Goal: Information Seeking & Learning: Learn about a topic

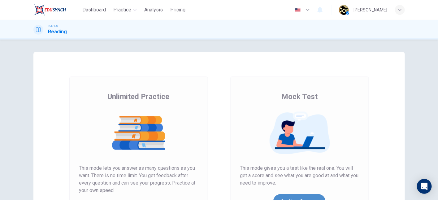
click at [292, 197] on button "Get Your Score" at bounding box center [299, 202] width 52 height 15
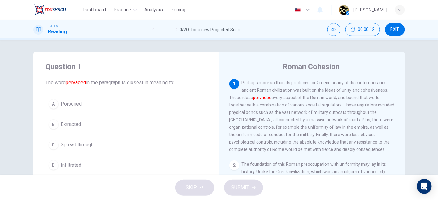
drag, startPoint x: 239, startPoint y: 91, endPoint x: 285, endPoint y: 95, distance: 46.0
click at [285, 95] on div "1 Perhaps more so than its predecessor Greece or any of its contemporaries, anc…" at bounding box center [312, 116] width 166 height 74
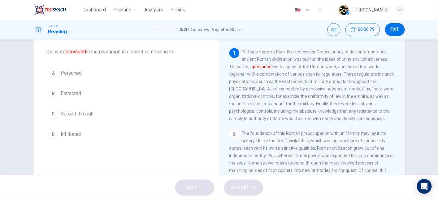
click at [72, 115] on span "Spread through" at bounding box center [77, 113] width 33 height 7
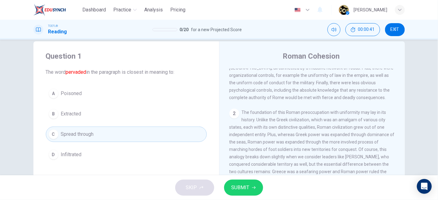
scroll to position [0, 0]
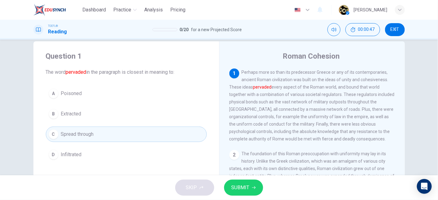
drag, startPoint x: 264, startPoint y: 96, endPoint x: 308, endPoint y: 95, distance: 43.9
click at [308, 95] on span "Perhaps more so than its predecessor Greece or any of its contemporaries, ancie…" at bounding box center [311, 106] width 165 height 72
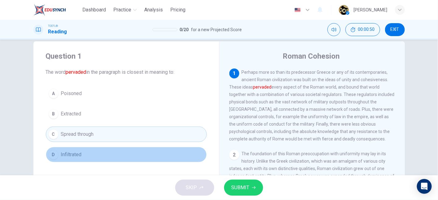
click at [162, 152] on button "D Infiltrated" at bounding box center [126, 154] width 161 height 15
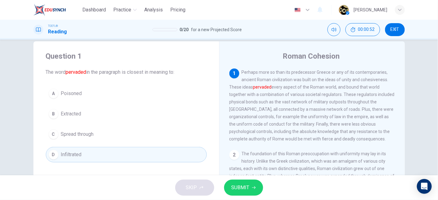
click at [136, 90] on button "A Poisoned" at bounding box center [126, 93] width 161 height 15
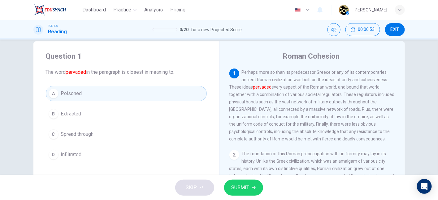
click at [157, 133] on button "C Spread through" at bounding box center [126, 134] width 161 height 15
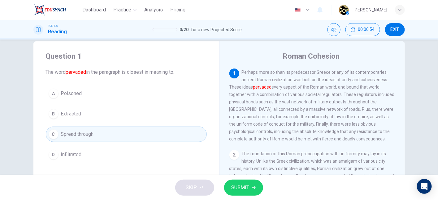
click at [160, 144] on div "A Poisoned B Extracted C Spread through D Infiltrated" at bounding box center [126, 124] width 161 height 77
click at [135, 149] on button "D Infiltrated" at bounding box center [126, 154] width 161 height 15
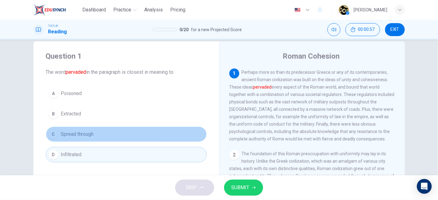
click at [125, 136] on button "C Spread through" at bounding box center [126, 134] width 161 height 15
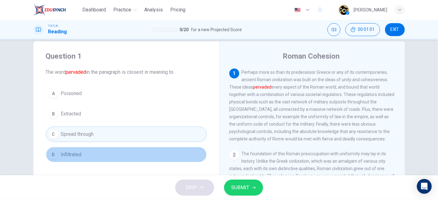
click at [125, 148] on button "D Infiltrated" at bounding box center [126, 154] width 161 height 15
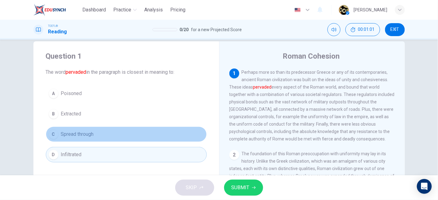
click at [128, 138] on button "C Spread through" at bounding box center [126, 134] width 161 height 15
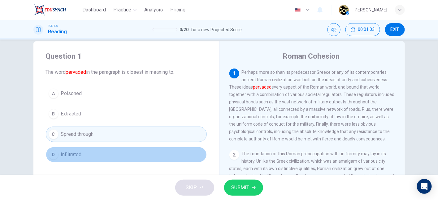
click at [158, 152] on button "D Infiltrated" at bounding box center [126, 154] width 161 height 15
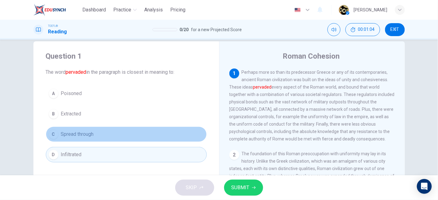
click at [152, 131] on button "C Spread through" at bounding box center [126, 134] width 161 height 15
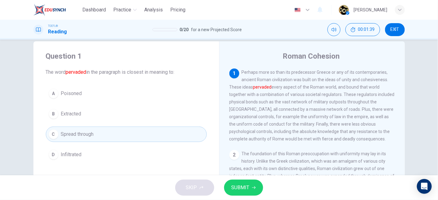
click at [244, 186] on span "SUBMIT" at bounding box center [240, 188] width 18 height 9
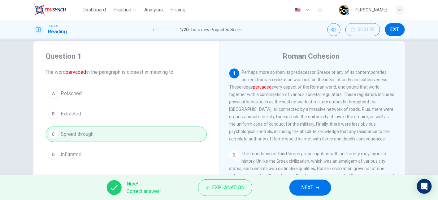
click at [305, 185] on span "NEXT" at bounding box center [307, 188] width 12 height 9
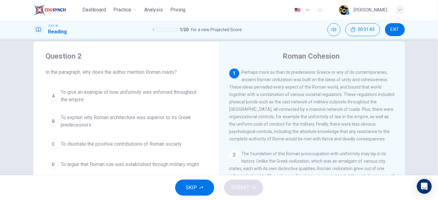
drag, startPoint x: 119, startPoint y: 72, endPoint x: 169, endPoint y: 74, distance: 50.5
click at [169, 74] on span "In the paragraph, why does the author mention Roman roads?" at bounding box center [126, 72] width 161 height 7
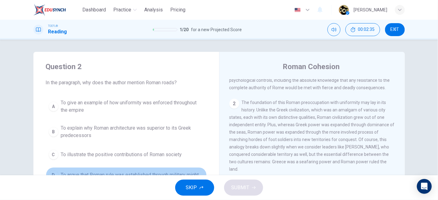
click at [195, 173] on span "To argue that Roman rule was established through military might" at bounding box center [130, 175] width 138 height 7
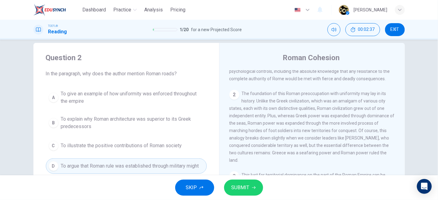
scroll to position [8, 0]
click at [252, 189] on icon "button" at bounding box center [254, 188] width 4 height 4
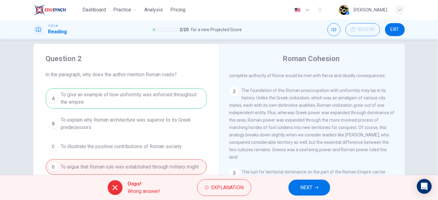
scroll to position [66, 0]
click at [223, 190] on span "Explanation" at bounding box center [227, 188] width 32 height 9
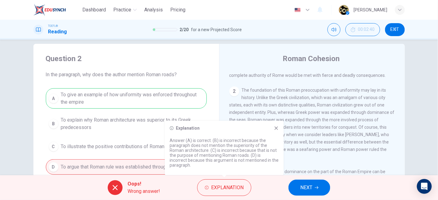
click at [276, 129] on icon at bounding box center [275, 128] width 3 height 3
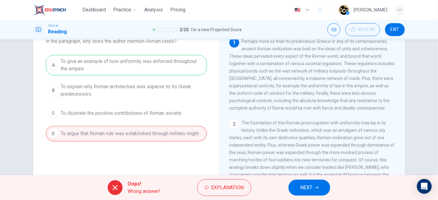
scroll to position [11, 0]
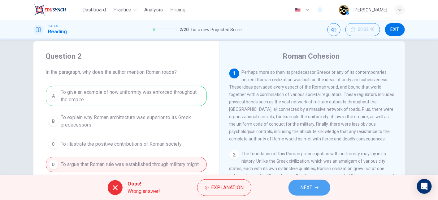
click at [305, 187] on span "NEXT" at bounding box center [306, 188] width 12 height 9
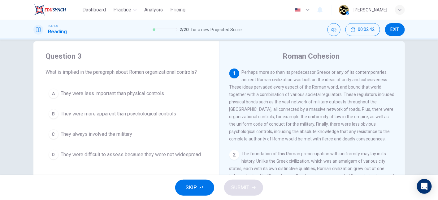
drag, startPoint x: 75, startPoint y: 71, endPoint x: 169, endPoint y: 76, distance: 94.5
click at [169, 76] on div "Question 3 What is implied in the paragraph about Roman organizational controls…" at bounding box center [126, 106] width 186 height 131
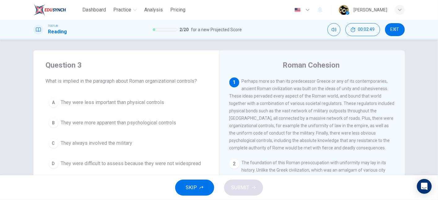
scroll to position [0, 0]
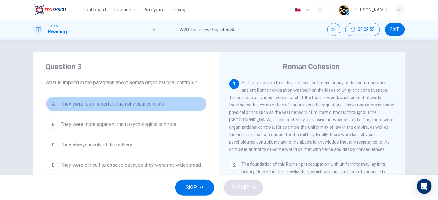
click at [156, 105] on span "They were less important than physical controls" at bounding box center [112, 104] width 103 height 7
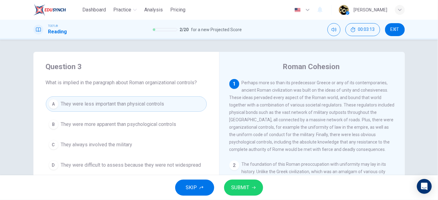
click at [326, 131] on span "Perhaps more so than its predecessor Greece or any of its contemporaries, ancie…" at bounding box center [311, 116] width 165 height 72
click at [345, 131] on span "Perhaps more so than its predecessor Greece or any of its contemporaries, ancie…" at bounding box center [311, 116] width 165 height 72
click at [260, 138] on span "Perhaps more so than its predecessor Greece or any of its contemporaries, ancie…" at bounding box center [311, 116] width 165 height 72
click at [273, 139] on span "Perhaps more so than its predecessor Greece or any of its contemporaries, ancie…" at bounding box center [311, 116] width 165 height 72
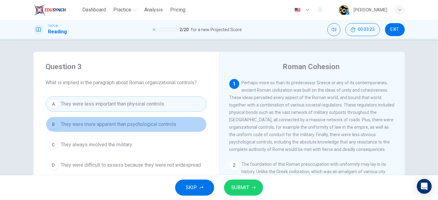
click at [171, 128] on span "They were more apparent than psychological controls" at bounding box center [118, 124] width 115 height 7
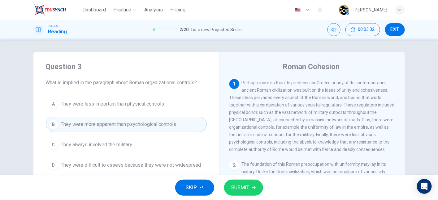
click at [245, 146] on span "Perhaps more so than its predecessor Greece or any of its contemporaries, ancie…" at bounding box center [311, 116] width 165 height 72
click at [294, 152] on span "Perhaps more so than its predecessor Greece or any of its contemporaries, ancie…" at bounding box center [311, 116] width 165 height 72
click at [322, 153] on div "1 Perhaps more so than its predecessor Greece or any of its contemporaries, anc…" at bounding box center [312, 116] width 166 height 74
click at [275, 140] on span "Perhaps more so than its predecessor Greece or any of its contemporaries, ancie…" at bounding box center [311, 116] width 165 height 72
click at [356, 122] on span "Perhaps more so than its predecessor Greece or any of its contemporaries, ancie…" at bounding box center [311, 116] width 165 height 72
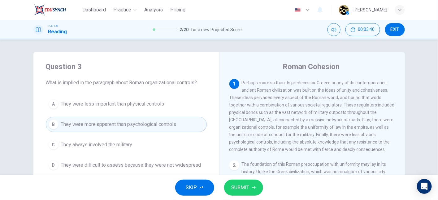
click at [371, 122] on span "Perhaps more so than its predecessor Greece or any of its contemporaries, ancie…" at bounding box center [311, 116] width 165 height 72
click at [275, 129] on span "Perhaps more so than its predecessor Greece or any of its contemporaries, ancie…" at bounding box center [311, 116] width 165 height 72
click at [317, 132] on span "Perhaps more so than its predecessor Greece or any of its contemporaries, ancie…" at bounding box center [311, 116] width 165 height 72
click at [355, 131] on span "Perhaps more so than its predecessor Greece or any of its contemporaries, ancie…" at bounding box center [311, 116] width 165 height 72
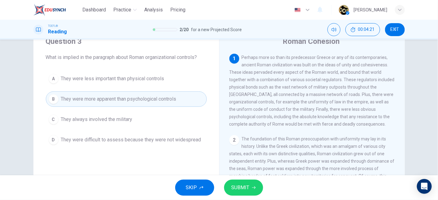
scroll to position [31, 0]
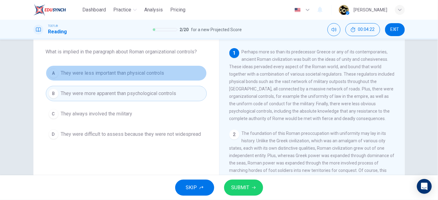
click at [140, 70] on span "They were less important than physical controls" at bounding box center [112, 73] width 103 height 7
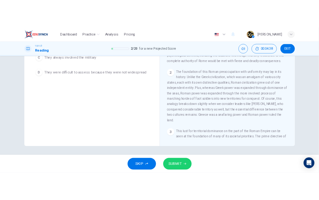
scroll to position [0, 0]
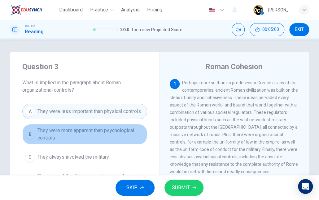
click at [112, 133] on span "They were more apparent than psychological controls" at bounding box center [90, 134] width 107 height 15
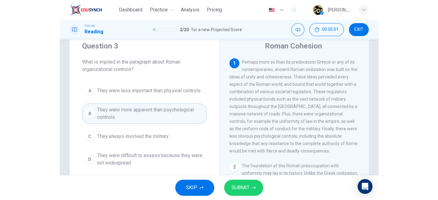
scroll to position [31, 0]
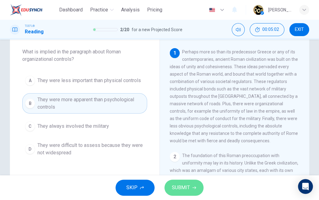
click at [180, 186] on span "SUBMIT" at bounding box center [181, 188] width 18 height 9
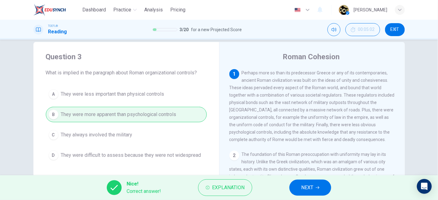
scroll to position [0, 0]
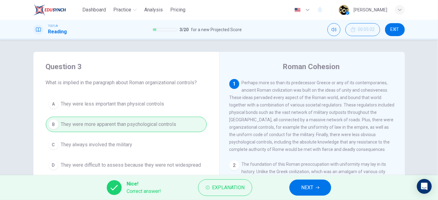
click at [303, 185] on span "NEXT" at bounding box center [307, 188] width 12 height 9
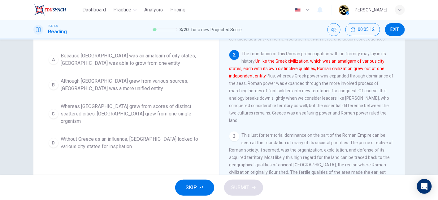
scroll to position [31, 0]
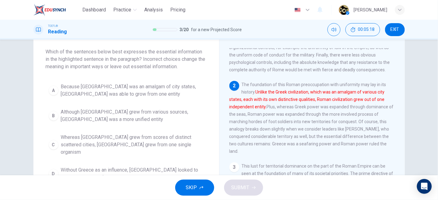
drag, startPoint x: 240, startPoint y: 89, endPoint x: 246, endPoint y: 90, distance: 6.3
click at [246, 90] on span "The foundation of this Roman preoccupation with uniformity may lay in its histo…" at bounding box center [311, 118] width 164 height 72
click at [248, 92] on span "The foundation of this Roman preoccupation with uniformity may lay in its histo…" at bounding box center [311, 118] width 164 height 72
click at [235, 90] on div "2" at bounding box center [234, 86] width 10 height 10
click at [368, 89] on span "The foundation of this Roman preoccupation with uniformity may lay in its histo…" at bounding box center [311, 118] width 164 height 72
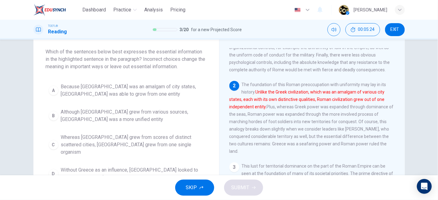
click at [375, 90] on span "The foundation of this Roman preoccupation with uniformity may lay in its histo…" at bounding box center [311, 118] width 164 height 72
click at [251, 101] on div "2 The foundation of this Roman preoccupation with uniformity may lay in its his…" at bounding box center [312, 118] width 166 height 74
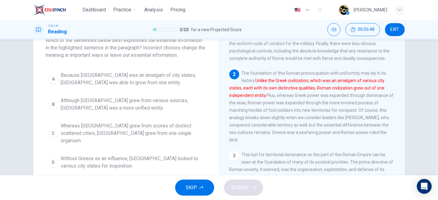
scroll to position [46, 0]
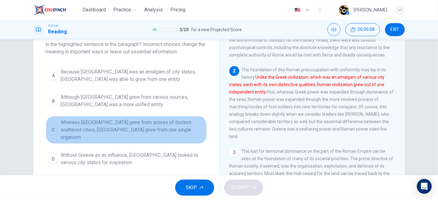
click at [111, 127] on span "Whereas Greece grew from scores of distinct scattered cities, Rome grew from on…" at bounding box center [132, 130] width 143 height 22
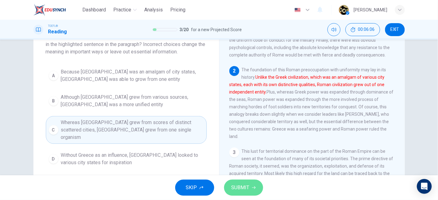
click at [244, 189] on span "SUBMIT" at bounding box center [240, 188] width 18 height 9
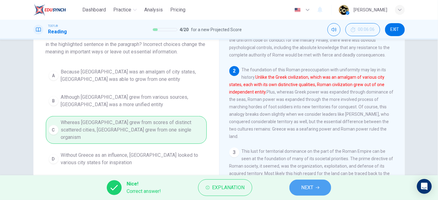
click at [322, 193] on button "NEXT" at bounding box center [310, 188] width 42 height 16
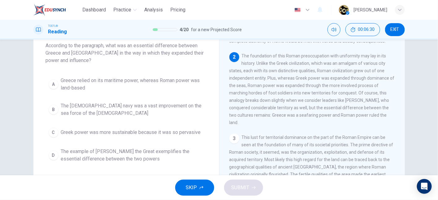
scroll to position [37, 0]
drag, startPoint x: 241, startPoint y: 62, endPoint x: 296, endPoint y: 66, distance: 55.2
click at [296, 66] on div "2 The foundation of this Roman preoccupation with uniformity may lay in its his…" at bounding box center [312, 89] width 166 height 74
drag, startPoint x: 304, startPoint y: 85, endPoint x: 292, endPoint y: 94, distance: 15.0
click at [292, 94] on span "The foundation of this Roman preoccupation with uniformity may lay in its histo…" at bounding box center [311, 90] width 165 height 72
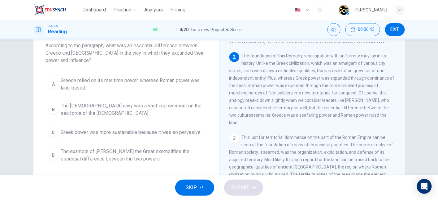
click at [242, 92] on span "The foundation of this Roman preoccupation with uniformity may lay in its histo…" at bounding box center [311, 90] width 165 height 72
drag, startPoint x: 251, startPoint y: 94, endPoint x: 240, endPoint y: 101, distance: 13.6
click at [240, 101] on span "The foundation of this Roman preoccupation with uniformity may lay in its histo…" at bounding box center [311, 90] width 165 height 72
drag, startPoint x: 240, startPoint y: 101, endPoint x: 303, endPoint y: 105, distance: 63.8
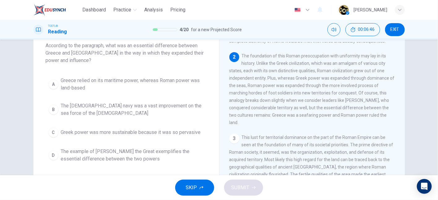
click at [303, 105] on div "2 The foundation of this Roman preoccupation with uniformity may lay in its his…" at bounding box center [312, 89] width 166 height 74
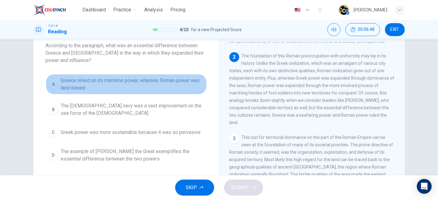
click at [165, 83] on span "Greece relied on its maritime power, whereas Roman power was land-based" at bounding box center [132, 84] width 143 height 15
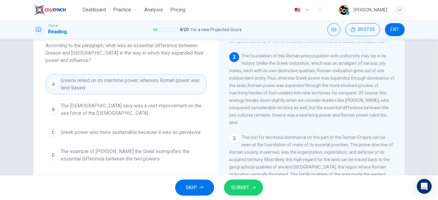
click at [241, 184] on span "SUBMIT" at bounding box center [240, 188] width 18 height 9
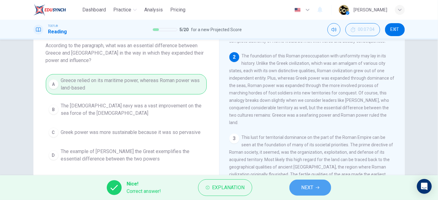
click at [324, 187] on button "NEXT" at bounding box center [310, 188] width 42 height 16
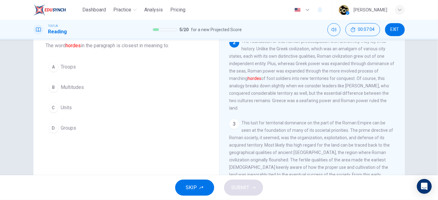
scroll to position [32, 0]
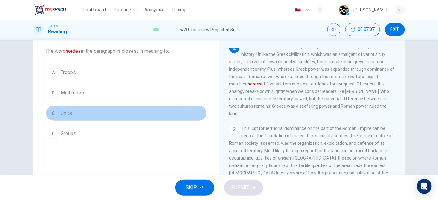
click at [67, 114] on span "Units" at bounding box center [66, 113] width 11 height 7
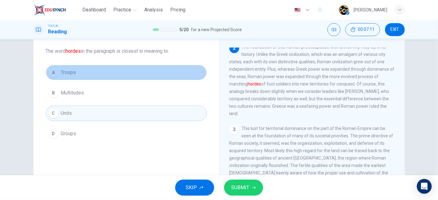
click at [72, 79] on button "A Troops" at bounding box center [126, 72] width 161 height 15
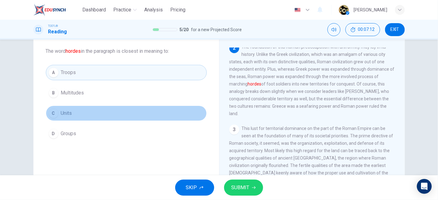
click at [71, 118] on button "C Units" at bounding box center [126, 113] width 161 height 15
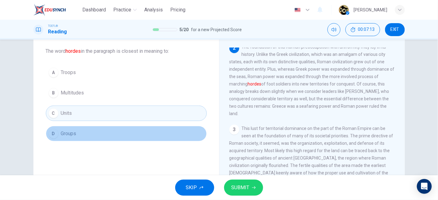
click at [76, 131] on button "D Groups" at bounding box center [126, 133] width 161 height 15
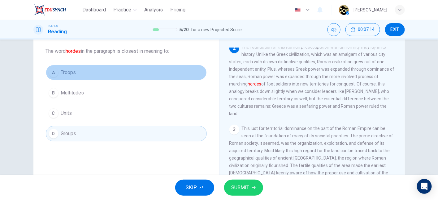
click at [78, 73] on button "A Troops" at bounding box center [126, 72] width 161 height 15
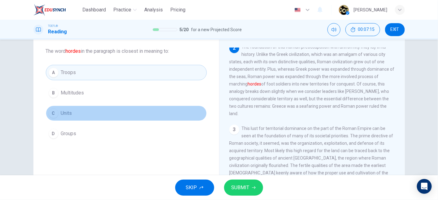
click at [71, 111] on button "C Units" at bounding box center [126, 113] width 161 height 15
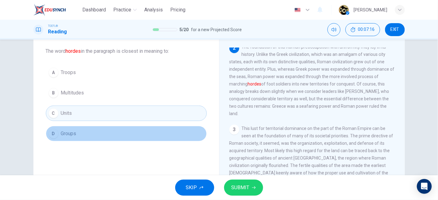
click at [72, 127] on button "D Groups" at bounding box center [126, 133] width 161 height 15
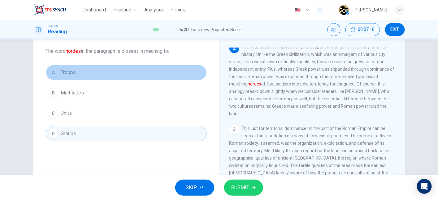
click at [97, 71] on button "A Troops" at bounding box center [126, 72] width 161 height 15
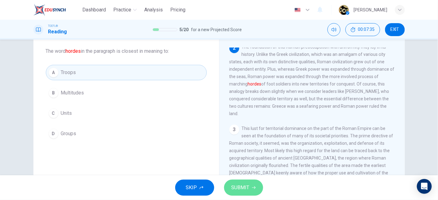
click at [242, 192] on span "SUBMIT" at bounding box center [240, 188] width 18 height 9
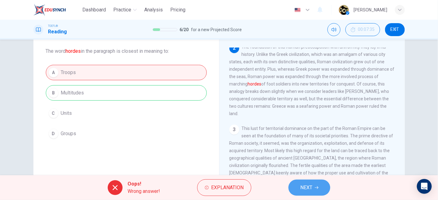
click at [302, 185] on span "NEXT" at bounding box center [306, 188] width 12 height 9
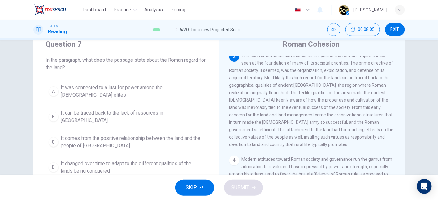
scroll to position [32, 0]
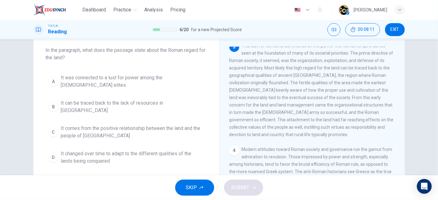
drag, startPoint x: 290, startPoint y: 56, endPoint x: 344, endPoint y: 54, distance: 53.9
click at [344, 54] on span "This lust for territorial dominance on the part of the Roman Empire can be seen…" at bounding box center [311, 90] width 164 height 94
click at [91, 11] on span "Dashboard" at bounding box center [94, 9] width 24 height 7
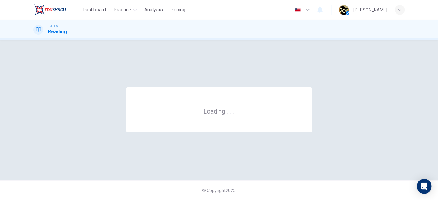
scroll to position [0, 0]
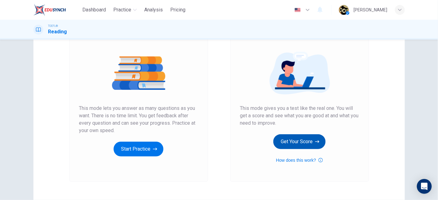
scroll to position [61, 0]
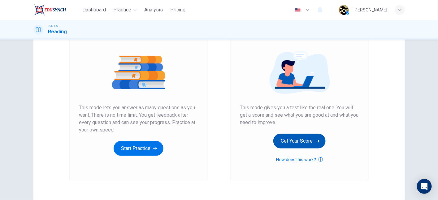
click at [276, 137] on button "Get Your Score" at bounding box center [299, 141] width 52 height 15
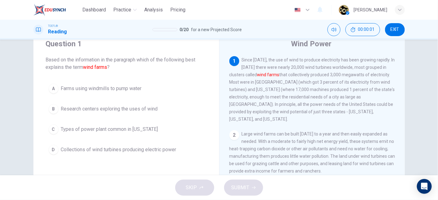
scroll to position [23, 0]
drag, startPoint x: 83, startPoint y: 67, endPoint x: 131, endPoint y: 62, distance: 48.4
click at [131, 62] on span "Based on the information in the paragraph which of the following [PERSON_NAME] …" at bounding box center [126, 63] width 161 height 15
drag, startPoint x: 348, startPoint y: 69, endPoint x: 281, endPoint y: 62, distance: 67.2
click at [281, 62] on span "Since [DATE], the use of wind to produce electricity has been growing rapidly. …" at bounding box center [311, 90] width 165 height 64
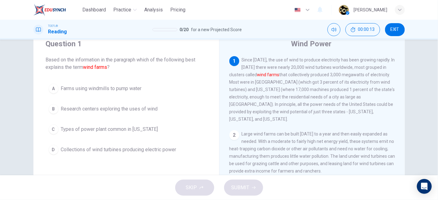
drag, startPoint x: 281, startPoint y: 62, endPoint x: 352, endPoint y: 65, distance: 71.5
click at [352, 65] on div "1 Since [DATE], the use of wind to produce electricity has been growing rapidly…" at bounding box center [312, 89] width 166 height 67
drag, startPoint x: 264, startPoint y: 76, endPoint x: 320, endPoint y: 84, distance: 56.3
click at [320, 84] on span "Since [DATE], the use of wind to produce electricity has been growing rapidly. …" at bounding box center [311, 90] width 165 height 64
drag, startPoint x: 253, startPoint y: 83, endPoint x: 264, endPoint y: 83, distance: 10.8
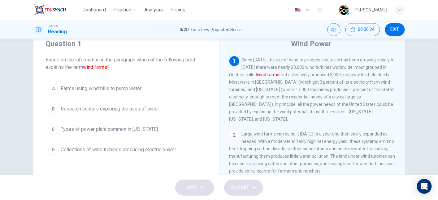
click at [264, 83] on span "Since [DATE], the use of wind to produce electricity has been growing rapidly. …" at bounding box center [311, 90] width 165 height 64
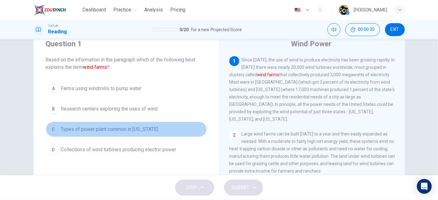
click at [123, 130] on span "Types of power plant common in [US_STATE]" at bounding box center [109, 129] width 97 height 7
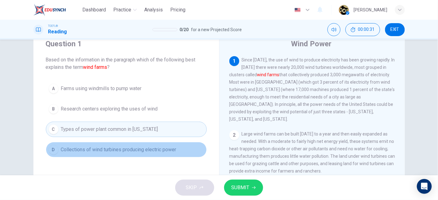
click at [123, 144] on button "D Collections of wind turbines producing electric power" at bounding box center [126, 149] width 161 height 15
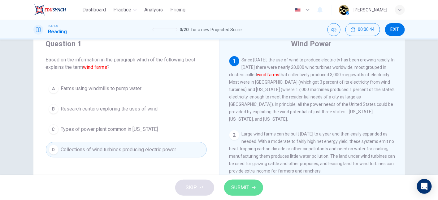
click at [243, 185] on span "SUBMIT" at bounding box center [240, 188] width 18 height 9
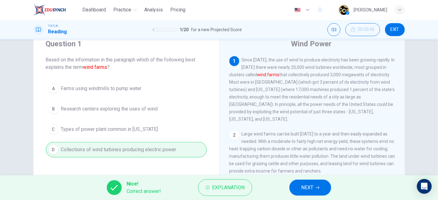
click at [311, 192] on span "NEXT" at bounding box center [307, 188] width 12 height 9
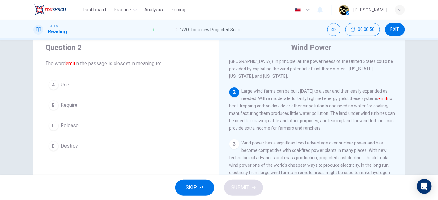
scroll to position [47, 0]
drag, startPoint x: 244, startPoint y: 105, endPoint x: 291, endPoint y: 102, distance: 46.5
click at [291, 102] on span "Large wind farms can be built [DATE] to a year and then easily expanded as need…" at bounding box center [312, 110] width 166 height 42
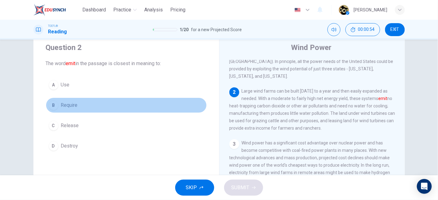
click at [105, 104] on button "B Require" at bounding box center [126, 105] width 161 height 15
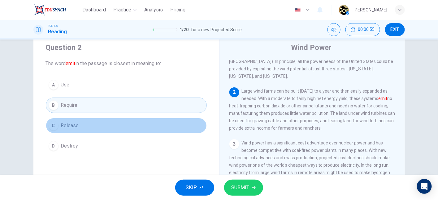
click at [102, 126] on button "C Release" at bounding box center [126, 125] width 161 height 15
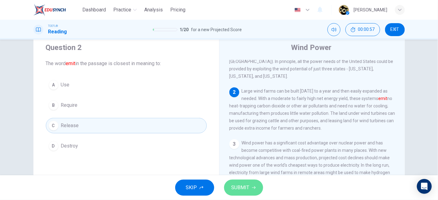
click at [234, 182] on button "SUBMIT" at bounding box center [243, 188] width 39 height 16
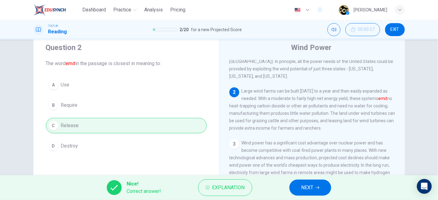
drag, startPoint x: 290, startPoint y: 180, endPoint x: 301, endPoint y: 184, distance: 11.5
click at [301, 184] on div "Nice! Correct answer! Explanation NEXT" at bounding box center [219, 188] width 438 height 25
click at [301, 184] on button "NEXT" at bounding box center [310, 188] width 42 height 16
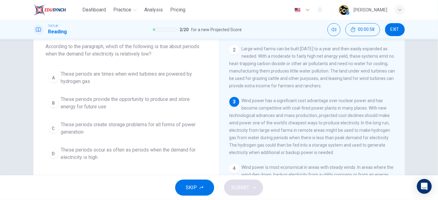
scroll to position [36, 0]
drag, startPoint x: 87, startPoint y: 53, endPoint x: 161, endPoint y: 59, distance: 75.2
click at [161, 59] on div "Question 3 According to the paragraph, which of the following is true about per…" at bounding box center [126, 95] width 186 height 158
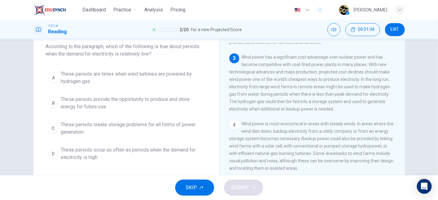
scroll to position [117, 0]
drag, startPoint x: 245, startPoint y: 55, endPoint x: 322, endPoint y: 56, distance: 77.3
click at [322, 56] on span "Wind power has a significant cost advantage over nuclear power and has become c…" at bounding box center [309, 82] width 161 height 57
drag, startPoint x: 280, startPoint y: 86, endPoint x: 337, endPoint y: 84, distance: 57.2
click at [337, 84] on span "Wind power has a significant cost advantage over nuclear power and has become c…" at bounding box center [309, 82] width 161 height 57
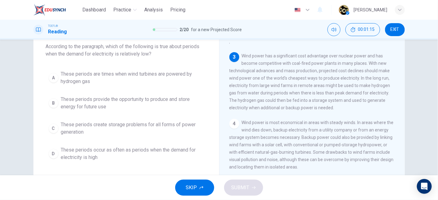
drag, startPoint x: 352, startPoint y: 85, endPoint x: 384, endPoint y: 88, distance: 31.6
click at [384, 88] on span "Wind power has a significant cost advantage over nuclear power and has become c…" at bounding box center [309, 82] width 161 height 57
drag, startPoint x: 228, startPoint y: 95, endPoint x: 278, endPoint y: 98, distance: 50.2
click at [278, 98] on div "3 Wind power has a significant cost advantage over nuclear power and has become…" at bounding box center [312, 81] width 166 height 59
drag, startPoint x: 318, startPoint y: 97, endPoint x: 328, endPoint y: 97, distance: 9.9
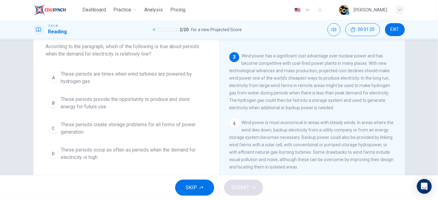
click at [328, 97] on span "Wind power has a significant cost advantage over nuclear power and has become c…" at bounding box center [309, 82] width 161 height 57
drag, startPoint x: 286, startPoint y: 86, endPoint x: 299, endPoint y: 85, distance: 12.7
click at [299, 85] on span "Wind power has a significant cost advantage over nuclear power and has become c…" at bounding box center [309, 82] width 161 height 57
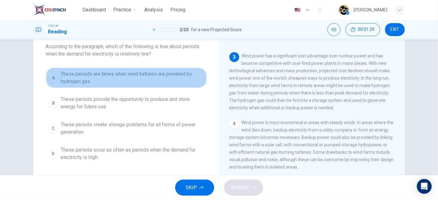
click at [142, 79] on span "These periods are times when wind turbines are powered by hydrogen gas" at bounding box center [132, 78] width 143 height 15
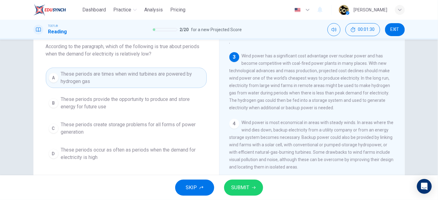
click at [135, 119] on button "C These periods create storage problems for all forms of power generation" at bounding box center [126, 128] width 161 height 20
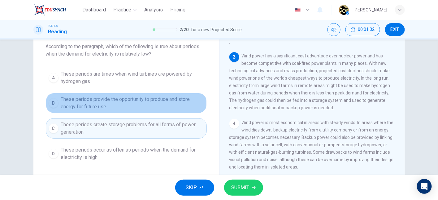
click at [128, 106] on span "These periods provide the opportunity to produce and store energy for future use" at bounding box center [132, 103] width 143 height 15
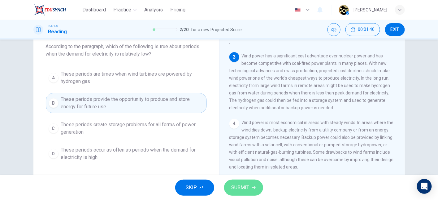
click at [243, 182] on button "SUBMIT" at bounding box center [243, 188] width 39 height 16
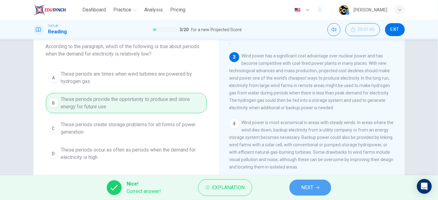
click at [307, 189] on span "NEXT" at bounding box center [307, 188] width 12 height 9
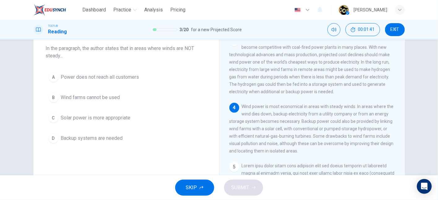
scroll to position [34, 0]
drag, startPoint x: 157, startPoint y: 49, endPoint x: 187, endPoint y: 54, distance: 30.7
click at [187, 54] on span "In the paragraph, the author states that in areas where winds are NOT steady..." at bounding box center [126, 52] width 161 height 15
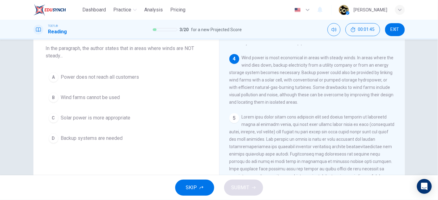
scroll to position [183, 0]
drag, startPoint x: 240, startPoint y: 60, endPoint x: 310, endPoint y: 68, distance: 70.4
click at [310, 68] on span "Wind power is most economical in areas with steady winds. In areas where the wi…" at bounding box center [311, 80] width 164 height 49
drag, startPoint x: 321, startPoint y: 77, endPoint x: 380, endPoint y: 77, distance: 59.4
click at [380, 77] on span "Wind power is most economical in areas with steady winds. In areas where the wi…" at bounding box center [311, 80] width 164 height 49
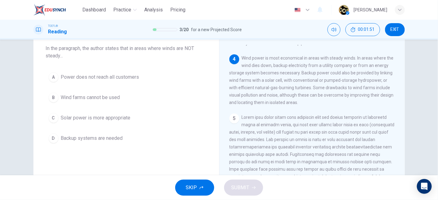
drag, startPoint x: 256, startPoint y: 84, endPoint x: 283, endPoint y: 82, distance: 27.3
click at [283, 82] on span "Wind power is most economical in areas with steady winds. In areas where the wi…" at bounding box center [311, 80] width 164 height 49
drag, startPoint x: 238, startPoint y: 99, endPoint x: 295, endPoint y: 100, distance: 57.2
click at [295, 100] on span "Wind power is most economical in areas with steady winds. In areas where the wi…" at bounding box center [311, 80] width 164 height 49
drag, startPoint x: 316, startPoint y: 100, endPoint x: 324, endPoint y: 108, distance: 11.6
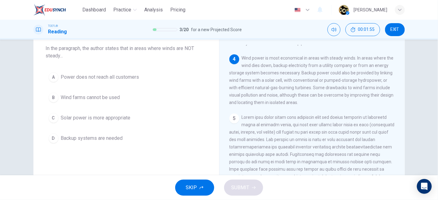
click at [324, 105] on span "Wind power is most economical in areas with steady winds. In areas where the wi…" at bounding box center [311, 80] width 164 height 49
drag, startPoint x: 243, startPoint y: 61, endPoint x: 310, endPoint y: 66, distance: 66.4
click at [310, 66] on span "Wind power is most economical in areas with steady winds. In areas where the wi…" at bounding box center [311, 80] width 164 height 49
drag, startPoint x: 247, startPoint y: 70, endPoint x: 304, endPoint y: 74, distance: 58.0
click at [304, 74] on span "Wind power is most economical in areas with steady winds. In areas where the wi…" at bounding box center [311, 80] width 164 height 49
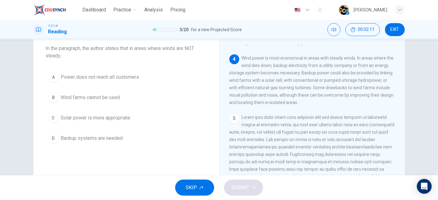
drag, startPoint x: 310, startPoint y: 71, endPoint x: 244, endPoint y: 75, distance: 65.7
click at [244, 75] on div "4 Wind power is most economical in areas with steady winds. In areas where the …" at bounding box center [312, 80] width 166 height 52
drag, startPoint x: 244, startPoint y: 75, endPoint x: 311, endPoint y: 76, distance: 67.1
click at [311, 76] on span "Wind power is most economical in areas with steady winds. In areas where the wi…" at bounding box center [311, 80] width 164 height 49
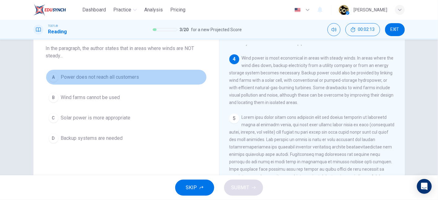
click at [135, 81] on button "A Power does not reach all customers" at bounding box center [126, 77] width 161 height 15
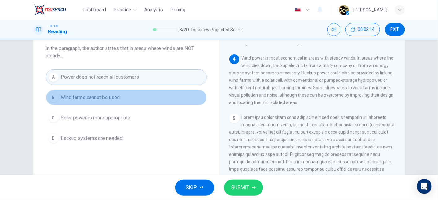
click at [127, 95] on button "B Wind farms cannot be used" at bounding box center [126, 97] width 161 height 15
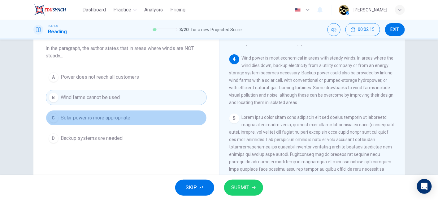
click at [126, 118] on span "Solar power is more appropriate" at bounding box center [96, 117] width 70 height 7
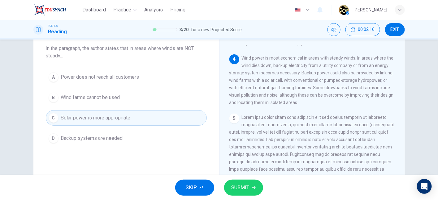
click at [124, 139] on button "D Backup systems are needed" at bounding box center [126, 138] width 161 height 15
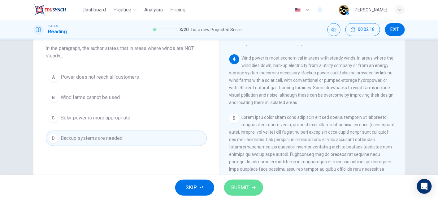
click at [243, 181] on button "SUBMIT" at bounding box center [243, 188] width 39 height 16
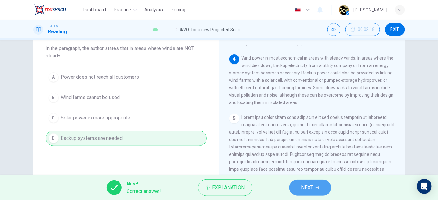
click at [315, 183] on button "NEXT" at bounding box center [310, 188] width 42 height 16
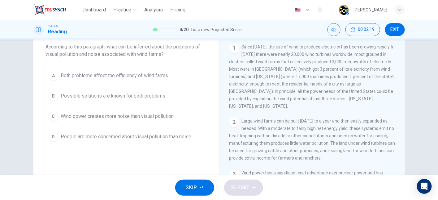
scroll to position [36, 0]
drag, startPoint x: 130, startPoint y: 46, endPoint x: 178, endPoint y: 50, distance: 48.4
click at [178, 50] on span "According to this paragraph, what can be inferred about the problems of visual …" at bounding box center [126, 50] width 161 height 15
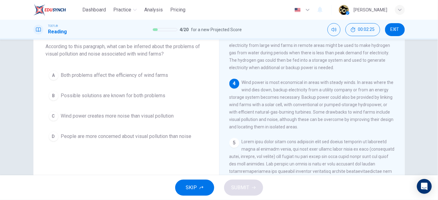
scroll to position [165, 0]
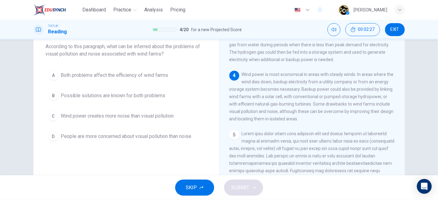
drag, startPoint x: 342, startPoint y: 108, endPoint x: 371, endPoint y: 108, distance: 28.8
click at [371, 108] on span "Wind power is most economical in areas with steady winds. In areas where the wi…" at bounding box center [311, 96] width 164 height 49
drag, startPoint x: 269, startPoint y: 117, endPoint x: 305, endPoint y: 118, distance: 35.9
click at [305, 118] on span "Wind power is most economical in areas with steady winds. In areas where the wi…" at bounding box center [311, 96] width 164 height 49
drag, startPoint x: 305, startPoint y: 118, endPoint x: 236, endPoint y: 130, distance: 70.0
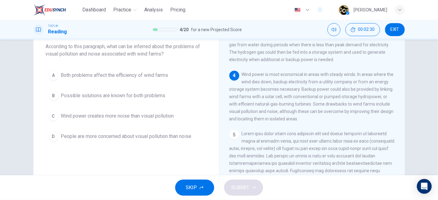
click at [236, 130] on div "1 Since [DATE], the use of wind to produce electricity has been growing rapidly…" at bounding box center [316, 132] width 174 height 178
drag, startPoint x: 250, startPoint y: 126, endPoint x: 296, endPoint y: 127, distance: 46.1
click at [296, 122] on span "Wind power is most economical in areas with steady winds. In areas where the wi…" at bounding box center [311, 96] width 164 height 49
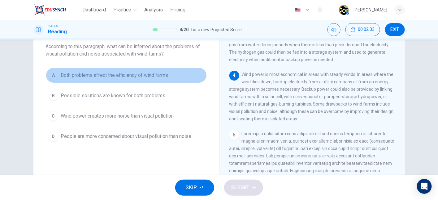
click at [119, 78] on span "Both problems affect the efficiency of wind farms" at bounding box center [114, 75] width 107 height 7
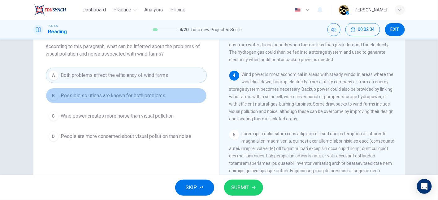
click at [124, 98] on span "Possible solutions are known for both problems" at bounding box center [113, 95] width 105 height 7
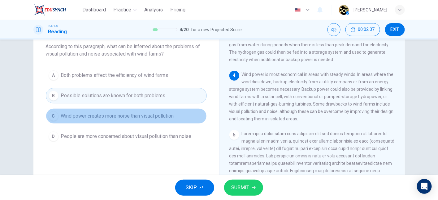
click at [104, 118] on span "Wind power creates more noise than visual pollution" at bounding box center [117, 116] width 113 height 7
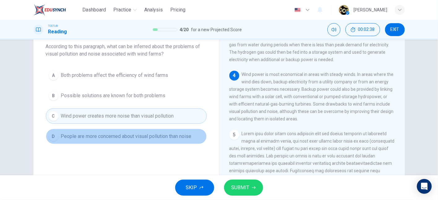
click at [122, 141] on button "D People are more concerned about visual pollution than noise" at bounding box center [126, 136] width 161 height 15
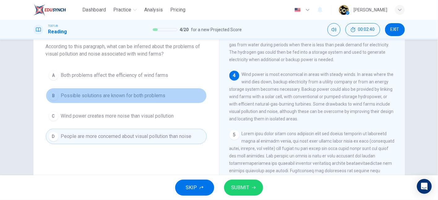
click at [122, 101] on button "B Possible solutions are known for both problems" at bounding box center [126, 95] width 161 height 15
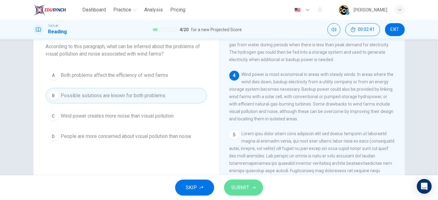
click at [247, 191] on span "SUBMIT" at bounding box center [240, 188] width 18 height 9
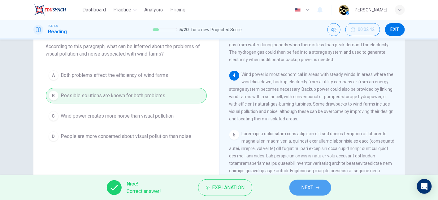
click at [306, 193] on button "NEXT" at bounding box center [310, 188] width 42 height 16
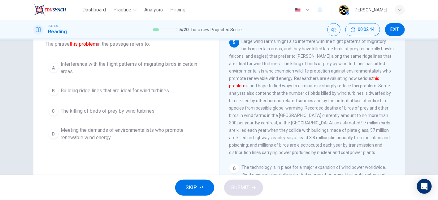
scroll to position [256, 0]
drag, startPoint x: 271, startPoint y: 71, endPoint x: 326, endPoint y: 74, distance: 55.8
click at [326, 74] on div "5 Large wind farms might also interfere with the flight patterns of migratory b…" at bounding box center [312, 96] width 166 height 119
drag, startPoint x: 357, startPoint y: 74, endPoint x: 362, endPoint y: 74, distance: 4.6
click at [362, 74] on div "5 Large wind farms might also interfere with the flight patterns of migratory b…" at bounding box center [312, 96] width 166 height 119
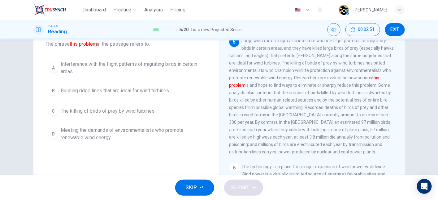
drag, startPoint x: 246, startPoint y: 77, endPoint x: 294, endPoint y: 80, distance: 47.7
click at [294, 80] on span "Large wind farms might also interfere with the flight patterns of migratory bir…" at bounding box center [311, 96] width 165 height 116
drag, startPoint x: 312, startPoint y: 78, endPoint x: 359, endPoint y: 82, distance: 46.9
click at [359, 82] on div "5 Large wind farms might also interfere with the flight patterns of migratory b…" at bounding box center [312, 96] width 166 height 119
drag, startPoint x: 243, startPoint y: 83, endPoint x: 286, endPoint y: 87, distance: 43.2
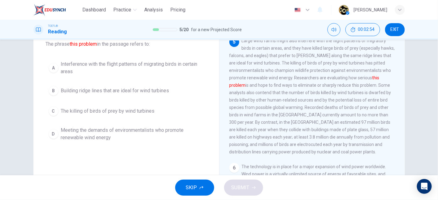
click at [286, 87] on div "5 Large wind farms might also interfere with the flight patterns of migratory b…" at bounding box center [312, 96] width 166 height 119
drag, startPoint x: 290, startPoint y: 87, endPoint x: 366, endPoint y: 83, distance: 76.5
click at [366, 83] on div "5 Large wind farms might also interfere with the flight patterns of migratory b…" at bounding box center [312, 96] width 166 height 119
drag, startPoint x: 228, startPoint y: 94, endPoint x: 263, endPoint y: 95, distance: 34.7
click at [263, 95] on span "Large wind farms might also interfere with the flight patterns of migratory bir…" at bounding box center [311, 96] width 165 height 116
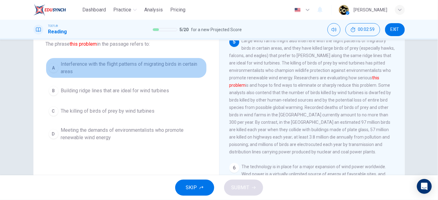
click at [135, 65] on span "Interference with the flight patterns of migrating birds in certain areas" at bounding box center [132, 68] width 143 height 15
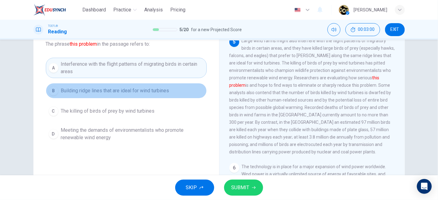
click at [132, 97] on button "B Building ridge lines that are ideal for wind turbines" at bounding box center [126, 90] width 161 height 15
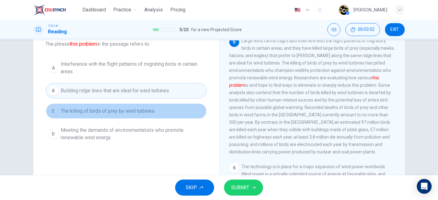
click at [129, 108] on span "The killing of birds of prey by wind turbines" at bounding box center [108, 111] width 94 height 7
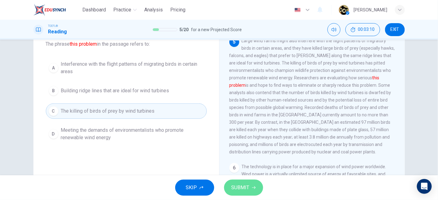
click at [249, 188] on span "SUBMIT" at bounding box center [240, 188] width 18 height 9
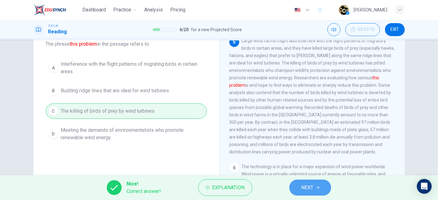
click at [296, 189] on button "NEXT" at bounding box center [310, 188] width 42 height 16
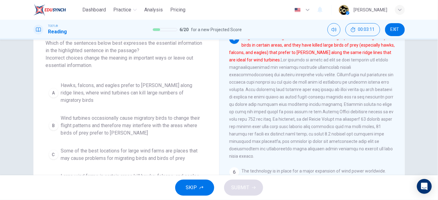
scroll to position [37, 0]
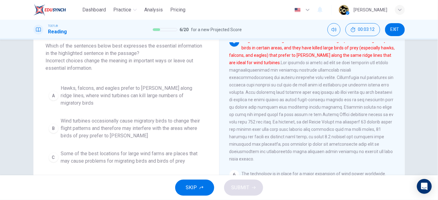
drag, startPoint x: 154, startPoint y: 46, endPoint x: 131, endPoint y: 56, distance: 25.2
click at [131, 56] on span "Which of the sentences below best expresses the essential information in the hi…" at bounding box center [126, 57] width 161 height 30
drag, startPoint x: 247, startPoint y: 47, endPoint x: 292, endPoint y: 48, distance: 44.6
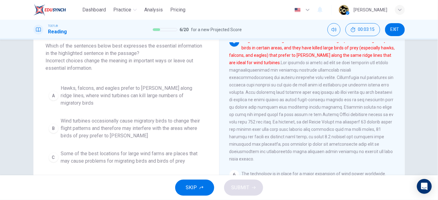
click at [292, 48] on font "Large wind farms might also interfere with the flight patterns of migratory bir…" at bounding box center [311, 51] width 165 height 27
drag, startPoint x: 292, startPoint y: 48, endPoint x: 315, endPoint y: 49, distance: 22.6
click at [315, 49] on font "Large wind farms might also interfere with the flight patterns of migratory bir…" at bounding box center [311, 51] width 165 height 27
drag, startPoint x: 315, startPoint y: 49, endPoint x: 376, endPoint y: 47, distance: 61.0
click at [376, 47] on font "Large wind farms might also interfere with the flight patterns of migratory bir…" at bounding box center [311, 51] width 165 height 27
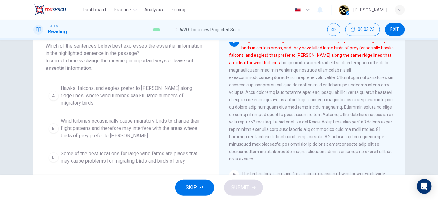
drag, startPoint x: 264, startPoint y: 57, endPoint x: 340, endPoint y: 51, distance: 75.7
click at [340, 51] on div "5 Large wind farms might also interfere with the flight patterns of migratory b…" at bounding box center [312, 100] width 166 height 126
drag, startPoint x: 282, startPoint y: 62, endPoint x: 335, endPoint y: 62, distance: 52.3
click at [335, 62] on font "Large wind farms might also interfere with the flight patterns of migratory bir…" at bounding box center [311, 51] width 165 height 27
drag, startPoint x: 231, startPoint y: 72, endPoint x: 265, endPoint y: 70, distance: 34.1
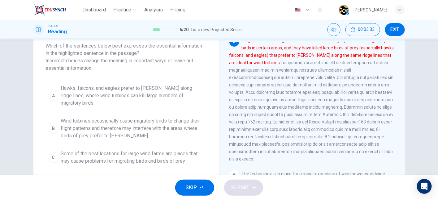
click at [265, 65] on font "Large wind farms might also interfere with the flight patterns of migratory bir…" at bounding box center [311, 51] width 165 height 27
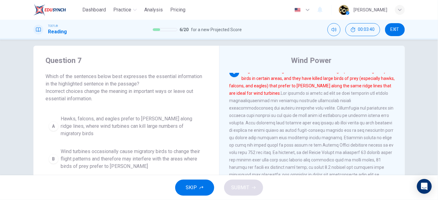
scroll to position [3, 0]
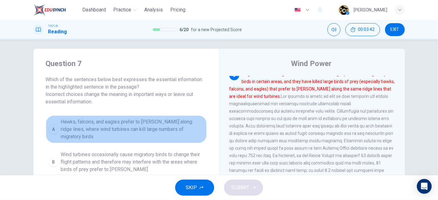
click at [137, 124] on span "Hawks, falcons, and eagles prefer to [PERSON_NAME] along ridge lines, where win…" at bounding box center [132, 129] width 143 height 22
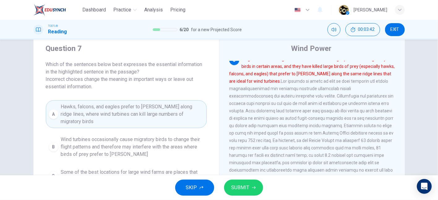
scroll to position [19, 0]
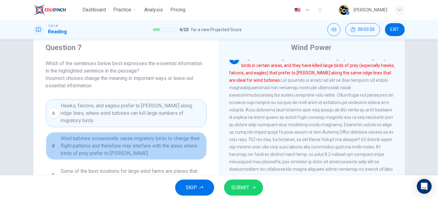
click at [175, 136] on span "Wind turbines occasionally cause migratory birds to change their flight pattern…" at bounding box center [132, 146] width 143 height 22
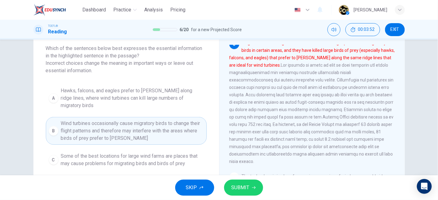
scroll to position [32, 0]
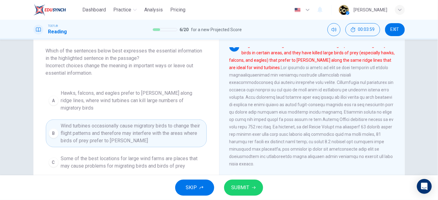
click at [121, 155] on span "Some of the best locations for large wind farms are places that may cause probl…" at bounding box center [132, 162] width 143 height 15
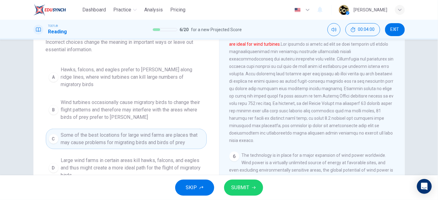
scroll to position [58, 0]
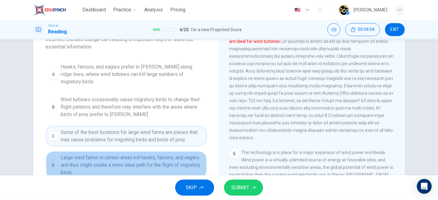
click at [136, 154] on span "Large wind farms in certain areas kill hawks, falcons, and eagles and thus migh…" at bounding box center [132, 165] width 143 height 22
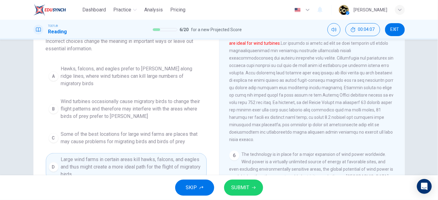
scroll to position [56, 0]
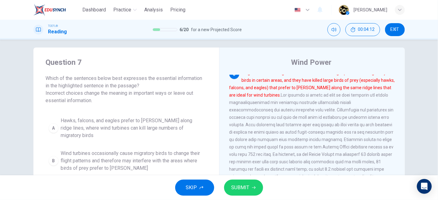
click at [115, 135] on div "A Hawks, falcons, and eagles prefer to [PERSON_NAME] along ridge lines, where w…" at bounding box center [126, 173] width 161 height 119
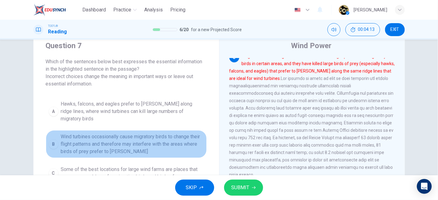
click at [117, 133] on span "Wind turbines occasionally cause migratory birds to change their flight pattern…" at bounding box center [132, 144] width 143 height 22
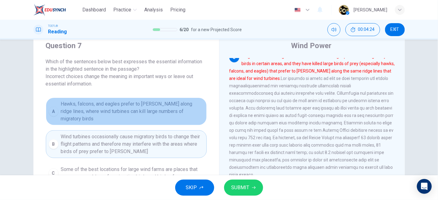
click at [165, 110] on span "Hawks, falcons, and eagles prefer to [PERSON_NAME] along ridge lines, where win…" at bounding box center [132, 112] width 143 height 22
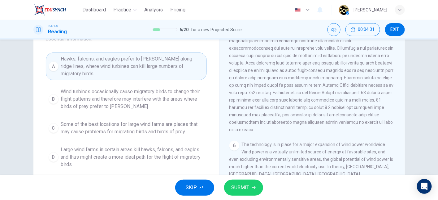
scroll to position [58, 0]
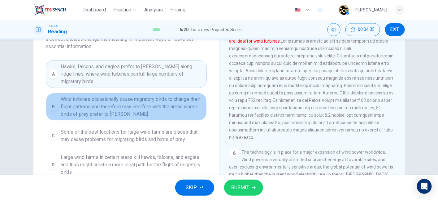
click at [171, 101] on span "Wind turbines occasionally cause migratory birds to change their flight pattern…" at bounding box center [132, 107] width 143 height 22
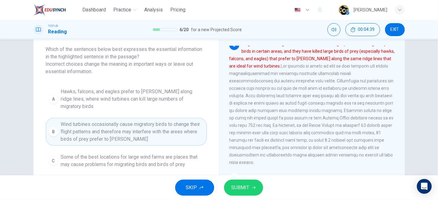
scroll to position [33, 0]
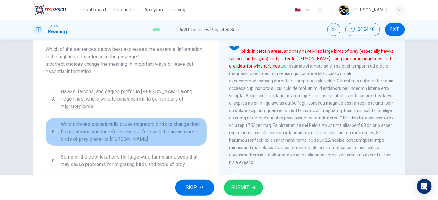
drag, startPoint x: 172, startPoint y: 130, endPoint x: 180, endPoint y: 130, distance: 8.0
click at [180, 130] on span "Wind turbines occasionally cause migratory birds to change their flight pattern…" at bounding box center [132, 132] width 143 height 22
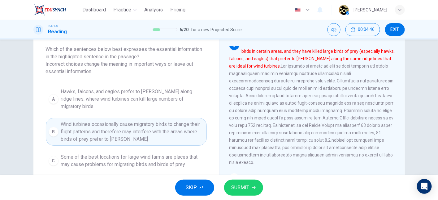
drag, startPoint x: 307, startPoint y: 58, endPoint x: 352, endPoint y: 58, distance: 45.2
click at [352, 58] on font "Large wind farms might also interfere with the flight patterns of migratory bir…" at bounding box center [311, 54] width 165 height 27
drag, startPoint x: 286, startPoint y: 67, endPoint x: 261, endPoint y: 76, distance: 26.3
click at [261, 76] on div "5 Large wind farms might also interfere with the flight patterns of migratory b…" at bounding box center [312, 103] width 166 height 126
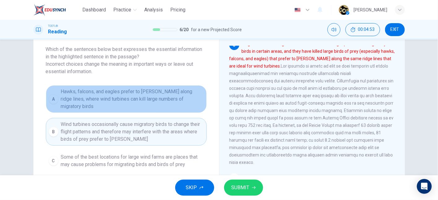
click at [177, 95] on span "Hawks, falcons, and eagles prefer to [PERSON_NAME] along ridge lines, where win…" at bounding box center [132, 99] width 143 height 22
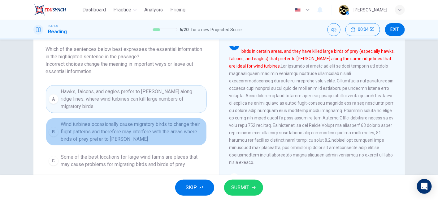
click at [179, 121] on span "Wind turbines occasionally cause migratory birds to change their flight pattern…" at bounding box center [132, 132] width 143 height 22
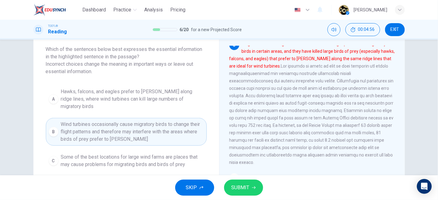
click at [179, 101] on span "Hawks, falcons, and eagles prefer to [PERSON_NAME] along ridge lines, where win…" at bounding box center [132, 99] width 143 height 22
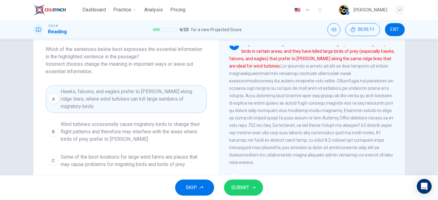
scroll to position [33, 0]
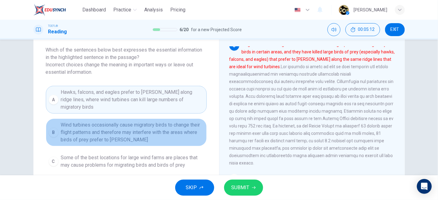
click at [170, 129] on span "Wind turbines occasionally cause migratory birds to change their flight pattern…" at bounding box center [132, 133] width 143 height 22
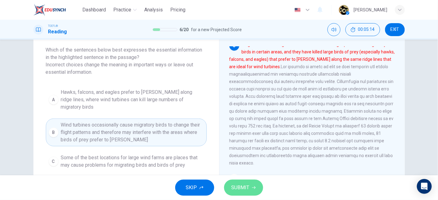
click at [240, 185] on span "SUBMIT" at bounding box center [240, 188] width 18 height 9
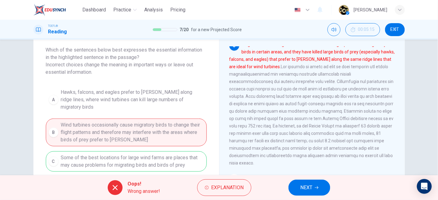
scroll to position [41, 0]
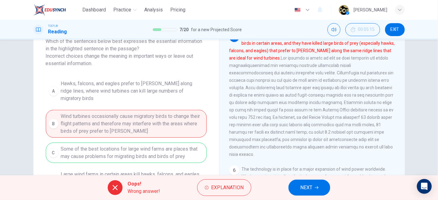
drag, startPoint x: 157, startPoint y: 144, endPoint x: 179, endPoint y: 143, distance: 22.6
click at [179, 143] on div "A Hawks, falcons, and eagles prefer to [PERSON_NAME] along ridge lines, where w…" at bounding box center [126, 136] width 161 height 119
drag, startPoint x: 86, startPoint y: 149, endPoint x: 165, endPoint y: 150, distance: 79.5
click at [165, 150] on div "A Hawks, falcons, and eagles prefer to [PERSON_NAME] along ridge lines, where w…" at bounding box center [126, 136] width 161 height 119
click at [179, 153] on div "A Hawks, falcons, and eagles prefer to [PERSON_NAME] along ridge lines, where w…" at bounding box center [126, 136] width 161 height 119
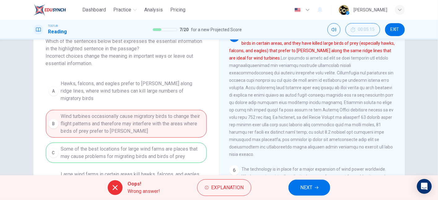
click at [179, 153] on div "A Hawks, falcons, and eagles prefer to [PERSON_NAME] along ridge lines, where w…" at bounding box center [126, 136] width 161 height 119
click at [308, 187] on span "NEXT" at bounding box center [306, 188] width 12 height 9
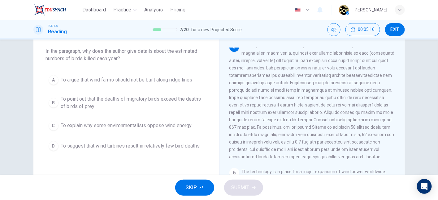
scroll to position [32, 0]
drag, startPoint x: 79, startPoint y: 52, endPoint x: 148, endPoint y: 52, distance: 68.4
click at [148, 52] on span "In the paragraph, why does the author give details about the estimated numbers …" at bounding box center [126, 55] width 161 height 15
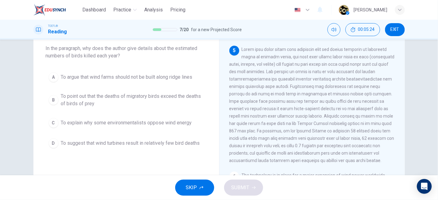
scroll to position [34, 0]
drag, startPoint x: 241, startPoint y: 56, endPoint x: 314, endPoint y: 54, distance: 73.3
click at [314, 54] on span at bounding box center [311, 105] width 165 height 116
click at [173, 82] on button "A To argue that wind farms should not be built along ridge lines" at bounding box center [126, 77] width 161 height 15
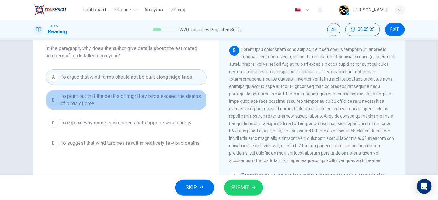
click at [174, 99] on span "To point out that the deaths of migratory birds exceed the deaths of birds of p…" at bounding box center [132, 100] width 143 height 15
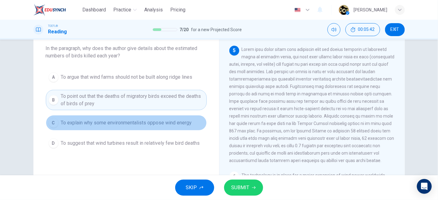
click at [177, 128] on button "C To explain why some environmentalists oppose wind energy" at bounding box center [126, 122] width 161 height 15
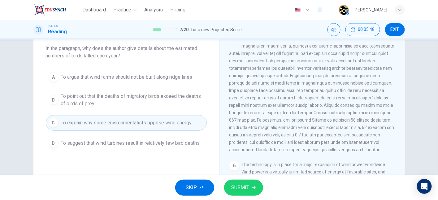
scroll to position [263, 0]
drag, startPoint x: 310, startPoint y: 115, endPoint x: 378, endPoint y: 115, distance: 67.7
click at [378, 115] on span at bounding box center [311, 94] width 165 height 116
drag, startPoint x: 243, startPoint y: 124, endPoint x: 282, endPoint y: 131, distance: 40.0
click at [282, 131] on span at bounding box center [311, 94] width 165 height 116
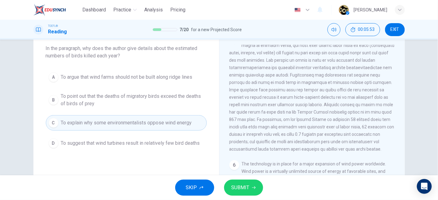
drag, startPoint x: 282, startPoint y: 131, endPoint x: 374, endPoint y: 133, distance: 91.9
click at [374, 133] on div "5" at bounding box center [312, 93] width 166 height 119
drag, startPoint x: 239, startPoint y: 157, endPoint x: 333, endPoint y: 155, distance: 93.8
click at [333, 152] on span at bounding box center [311, 94] width 165 height 116
drag, startPoint x: 247, startPoint y: 165, endPoint x: 311, endPoint y: 166, distance: 64.7
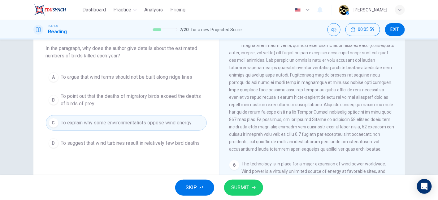
click at [311, 153] on div "5" at bounding box center [312, 93] width 166 height 119
drag, startPoint x: 311, startPoint y: 166, endPoint x: 305, endPoint y: 161, distance: 7.6
click at [305, 153] on div "5" at bounding box center [312, 93] width 166 height 119
drag, startPoint x: 305, startPoint y: 161, endPoint x: 350, endPoint y: 160, distance: 44.3
click at [350, 152] on span at bounding box center [311, 94] width 165 height 116
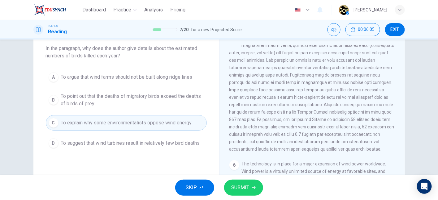
drag, startPoint x: 278, startPoint y: 102, endPoint x: 330, endPoint y: 104, distance: 51.7
click at [330, 104] on div "5" at bounding box center [312, 93] width 166 height 119
drag, startPoint x: 290, startPoint y: 105, endPoint x: 246, endPoint y: 122, distance: 47.6
click at [246, 122] on span at bounding box center [311, 94] width 165 height 116
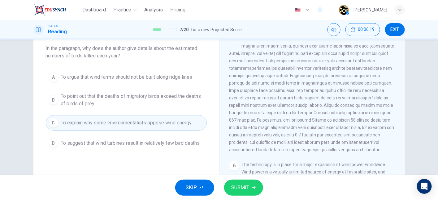
drag, startPoint x: 291, startPoint y: 61, endPoint x: 321, endPoint y: 70, distance: 31.8
click at [321, 70] on span at bounding box center [311, 94] width 165 height 116
drag, startPoint x: 321, startPoint y: 70, endPoint x: 332, endPoint y: 78, distance: 13.2
click at [332, 78] on span at bounding box center [311, 94] width 165 height 116
drag, startPoint x: 320, startPoint y: 82, endPoint x: 320, endPoint y: 73, distance: 9.0
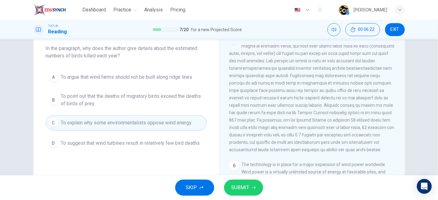
click at [320, 73] on div "5" at bounding box center [312, 94] width 166 height 119
drag, startPoint x: 331, startPoint y: 85, endPoint x: 332, endPoint y: 93, distance: 7.8
click at [332, 93] on span at bounding box center [311, 94] width 165 height 116
drag, startPoint x: 332, startPoint y: 93, endPoint x: 363, endPoint y: 92, distance: 30.7
click at [363, 92] on span at bounding box center [311, 94] width 165 height 116
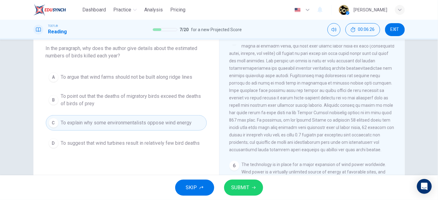
drag, startPoint x: 255, startPoint y: 101, endPoint x: 294, endPoint y: 93, distance: 39.6
click at [294, 93] on span at bounding box center [311, 94] width 165 height 116
drag, startPoint x: 294, startPoint y: 93, endPoint x: 302, endPoint y: 93, distance: 8.0
click at [302, 93] on span at bounding box center [311, 94] width 165 height 116
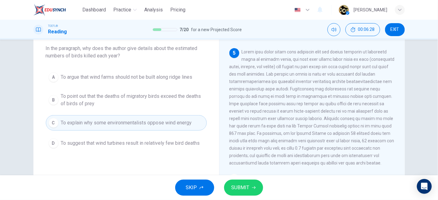
scroll to position [248, 0]
click at [244, 190] on span "SUBMIT" at bounding box center [240, 188] width 18 height 9
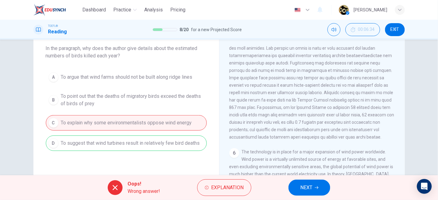
scroll to position [284, 0]
drag, startPoint x: 295, startPoint y: 122, endPoint x: 300, endPoint y: 122, distance: 4.7
click at [300, 122] on div "5" at bounding box center [312, 81] width 166 height 119
drag, startPoint x: 273, startPoint y: 110, endPoint x: 287, endPoint y: 109, distance: 14.3
click at [287, 109] on span at bounding box center [311, 82] width 165 height 116
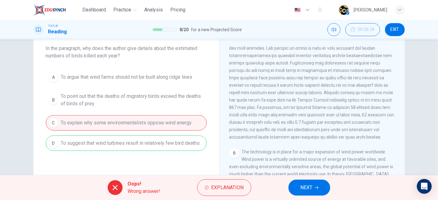
scroll to position [275, 0]
drag, startPoint x: 307, startPoint y: 105, endPoint x: 327, endPoint y: 111, distance: 20.7
click at [327, 111] on span at bounding box center [311, 82] width 165 height 116
drag, startPoint x: 277, startPoint y: 119, endPoint x: 327, endPoint y: 119, distance: 50.4
click at [327, 119] on span at bounding box center [311, 82] width 165 height 116
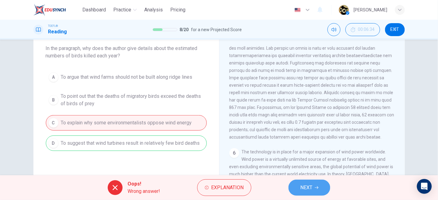
click at [312, 186] on span "NEXT" at bounding box center [306, 188] width 12 height 9
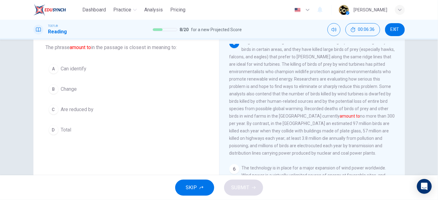
scroll to position [36, 0]
drag, startPoint x: 306, startPoint y: 122, endPoint x: 232, endPoint y: 125, distance: 73.7
click at [232, 125] on div "5 Large wind farms might also interfere with the flight patterns of migratory b…" at bounding box center [312, 97] width 166 height 119
drag, startPoint x: 232, startPoint y: 125, endPoint x: 251, endPoint y: 123, distance: 19.0
click at [251, 123] on div "5 Large wind farms might also interfere with the flight patterns of migratory b…" at bounding box center [312, 97] width 166 height 119
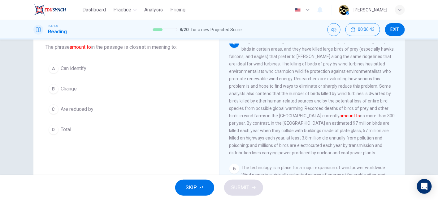
drag, startPoint x: 234, startPoint y: 126, endPoint x: 298, endPoint y: 123, distance: 63.5
click at [298, 123] on div "5 Large wind farms might also interfere with the flight patterns of migratory b…" at bounding box center [312, 97] width 166 height 119
drag, startPoint x: 311, startPoint y: 127, endPoint x: 333, endPoint y: 124, distance: 21.8
click at [333, 124] on span "Large wind farms might also interfere with the flight patterns of migratory bir…" at bounding box center [311, 97] width 165 height 116
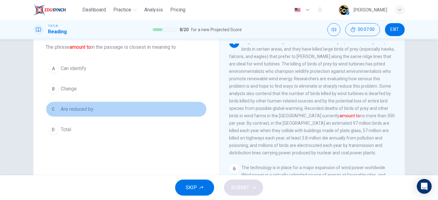
click at [76, 106] on span "Are reduced by" at bounding box center [77, 109] width 33 height 7
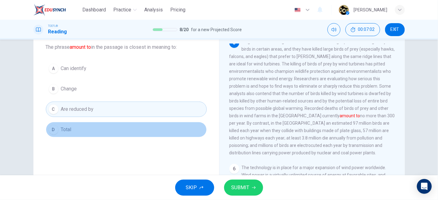
click at [79, 123] on button "D Total" at bounding box center [126, 129] width 161 height 15
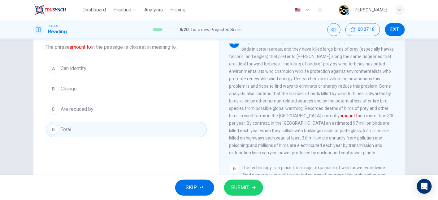
drag, startPoint x: 322, startPoint y: 126, endPoint x: 340, endPoint y: 126, distance: 17.3
click at [340, 118] on font "amount to" at bounding box center [350, 116] width 20 height 5
drag, startPoint x: 312, startPoint y: 127, endPoint x: 329, endPoint y: 127, distance: 16.4
click at [329, 127] on span "Large wind farms might also interfere with the flight patterns of migratory bir…" at bounding box center [311, 97] width 165 height 116
drag, startPoint x: 321, startPoint y: 126, endPoint x: 347, endPoint y: 127, distance: 25.7
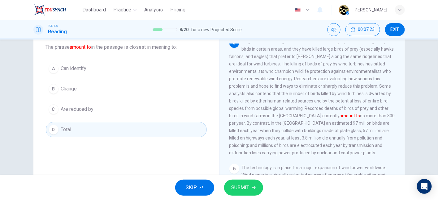
click at [347, 127] on span "Large wind farms might also interfere with the flight patterns of migratory bir…" at bounding box center [311, 97] width 165 height 116
drag, startPoint x: 347, startPoint y: 127, endPoint x: 375, endPoint y: 128, distance: 28.2
click at [375, 128] on span "Large wind farms might also interfere with the flight patterns of migratory bir…" at bounding box center [311, 97] width 165 height 116
drag, startPoint x: 272, startPoint y: 124, endPoint x: 316, endPoint y: 126, distance: 44.3
click at [316, 126] on span "Large wind farms might also interfere with the flight patterns of migratory bir…" at bounding box center [311, 97] width 165 height 116
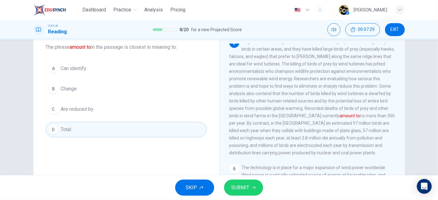
drag, startPoint x: 316, startPoint y: 126, endPoint x: 336, endPoint y: 127, distance: 20.1
click at [336, 127] on span "Large wind farms might also interfere with the flight patterns of migratory bir…" at bounding box center [311, 97] width 165 height 116
click at [141, 79] on div "A Can identify B Change C Are reduced by D Total" at bounding box center [126, 99] width 161 height 77
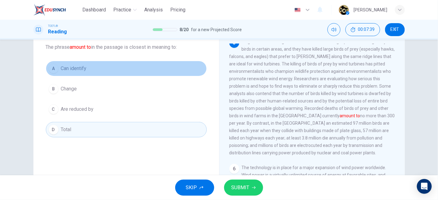
click at [134, 67] on button "A Can identify" at bounding box center [126, 68] width 161 height 15
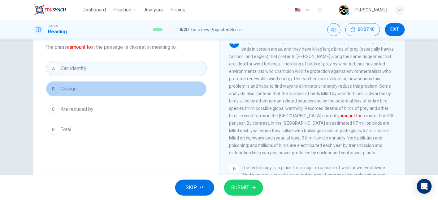
click at [133, 82] on button "B Change" at bounding box center [126, 88] width 161 height 15
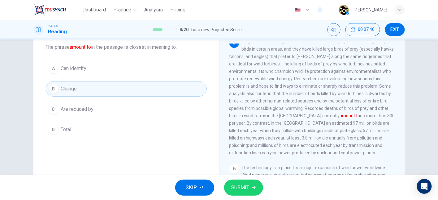
click at [133, 97] on div "A Can identify B Change C Are reduced by D Total" at bounding box center [126, 99] width 161 height 77
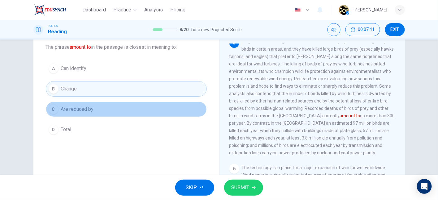
click at [134, 113] on button "C Are reduced by" at bounding box center [126, 109] width 161 height 15
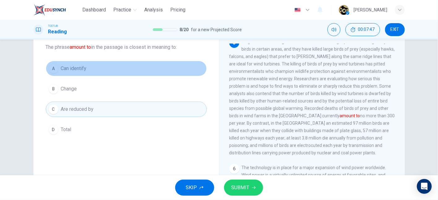
click at [116, 68] on button "A Can identify" at bounding box center [126, 68] width 161 height 15
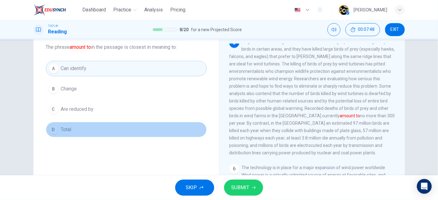
click at [118, 132] on button "D Total" at bounding box center [126, 129] width 161 height 15
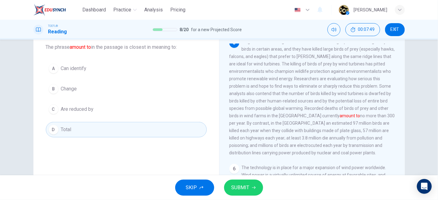
click at [115, 85] on button "B Change" at bounding box center [126, 88] width 161 height 15
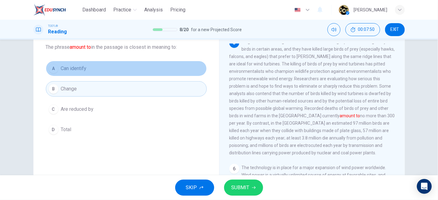
click at [115, 76] on button "A Can identify" at bounding box center [126, 68] width 161 height 15
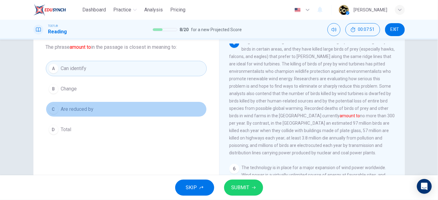
click at [114, 115] on button "C Are reduced by" at bounding box center [126, 109] width 161 height 15
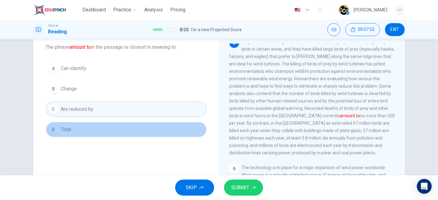
click at [114, 125] on button "D Total" at bounding box center [126, 129] width 161 height 15
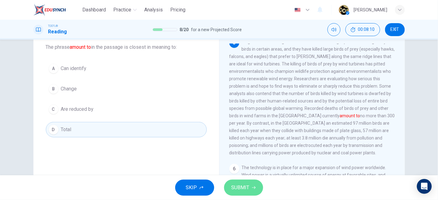
click at [233, 181] on button "SUBMIT" at bounding box center [243, 188] width 39 height 16
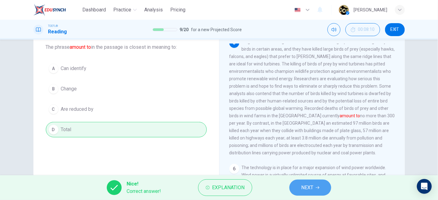
click at [298, 183] on button "NEXT" at bounding box center [310, 188] width 42 height 16
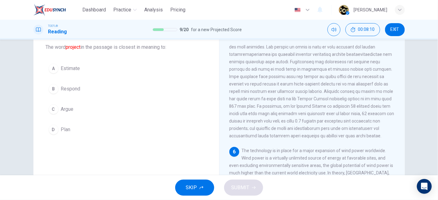
scroll to position [284, 0]
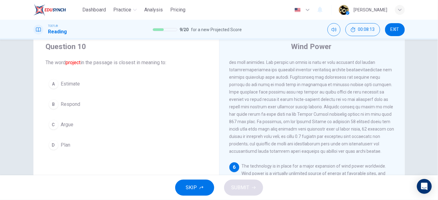
click at [337, 113] on span at bounding box center [311, 96] width 165 height 116
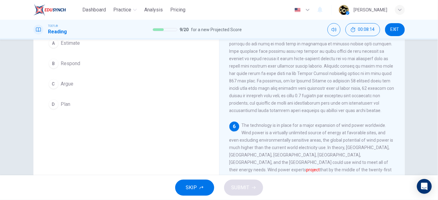
scroll to position [103, 0]
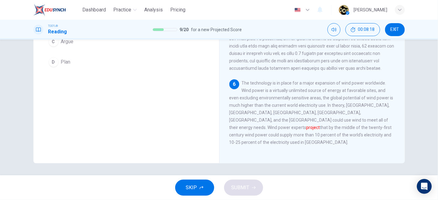
drag, startPoint x: 255, startPoint y: 129, endPoint x: 292, endPoint y: 128, distance: 37.5
click at [292, 128] on div "6 The technology is in place for a major expansion of wind power worldwide. Win…" at bounding box center [312, 112] width 166 height 67
drag, startPoint x: 292, startPoint y: 128, endPoint x: 314, endPoint y: 126, distance: 22.0
click at [314, 126] on span "The technology is in place for a major expansion of wind power worldwide. Wind …" at bounding box center [311, 113] width 164 height 64
click at [327, 121] on span "The technology is in place for a major expansion of wind power worldwide. Wind …" at bounding box center [311, 113] width 164 height 64
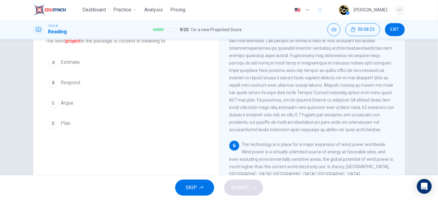
scroll to position [41, 0]
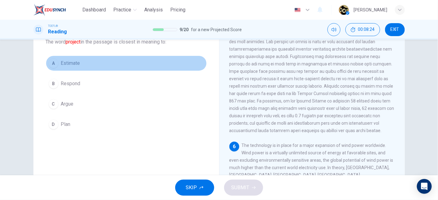
click at [90, 64] on button "A Estimate" at bounding box center [126, 63] width 161 height 15
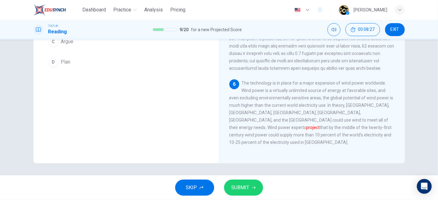
scroll to position [284, 0]
click at [248, 189] on span "SUBMIT" at bounding box center [240, 188] width 18 height 9
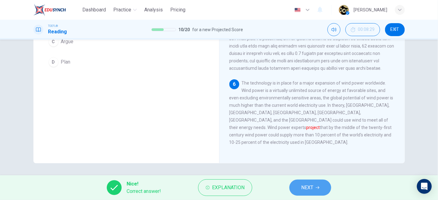
click at [317, 183] on button "NEXT" at bounding box center [310, 188] width 42 height 16
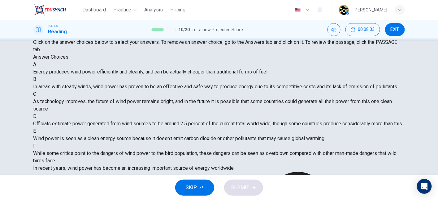
scroll to position [99, 0]
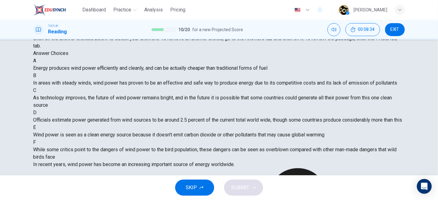
drag, startPoint x: 197, startPoint y: 52, endPoint x: 256, endPoint y: 52, distance: 58.8
drag, startPoint x: 256, startPoint y: 52, endPoint x: 301, endPoint y: 49, distance: 45.6
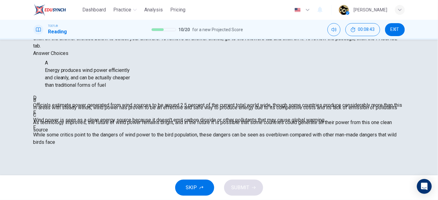
drag, startPoint x: 74, startPoint y: 79, endPoint x: 78, endPoint y: 79, distance: 4.3
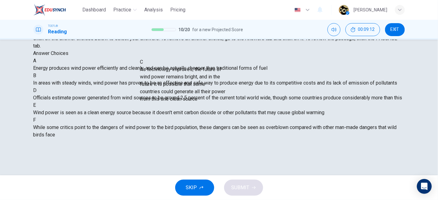
drag, startPoint x: 102, startPoint y: 105, endPoint x: 200, endPoint y: 98, distance: 98.6
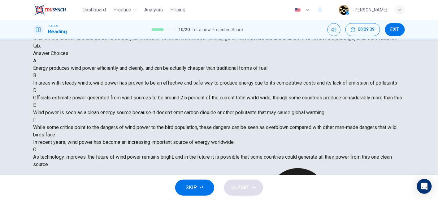
scroll to position [40, 0]
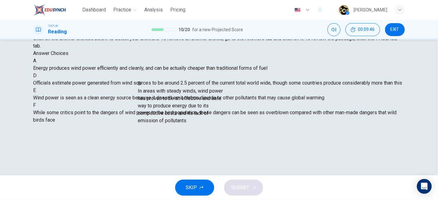
drag, startPoint x: 92, startPoint y: 101, endPoint x: 187, endPoint y: 118, distance: 96.9
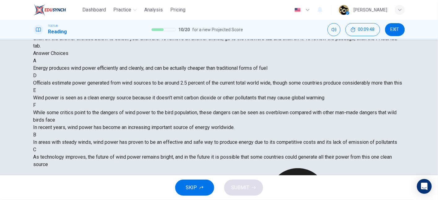
scroll to position [45, 0]
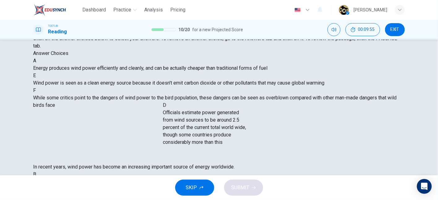
drag, startPoint x: 95, startPoint y: 88, endPoint x: 217, endPoint y: 133, distance: 129.6
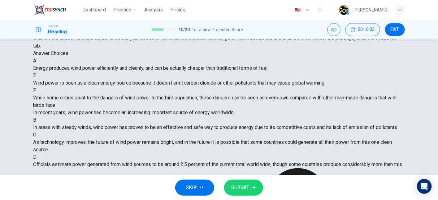
scroll to position [0, 0]
drag, startPoint x: 227, startPoint y: 56, endPoint x: 256, endPoint y: 60, distance: 29.3
click at [256, 109] on div "In recent years, wind power has become an increasing important source of energy…" at bounding box center [218, 112] width 371 height 7
click at [242, 188] on span "SUBMIT" at bounding box center [240, 188] width 18 height 9
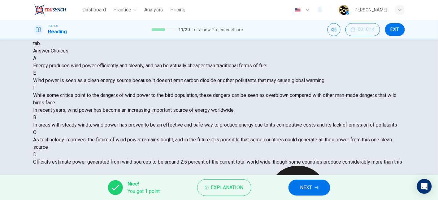
scroll to position [64, 0]
drag, startPoint x: 99, startPoint y: 102, endPoint x: 104, endPoint y: 105, distance: 5.5
click at [104, 105] on span "While some critics point to the dangers of wind power to the bird population, t…" at bounding box center [214, 98] width 363 height 13
drag, startPoint x: 104, startPoint y: 105, endPoint x: 111, endPoint y: 114, distance: 11.9
click at [111, 106] on span "While some critics point to the dangers of wind power to the bird population, t…" at bounding box center [214, 98] width 363 height 13
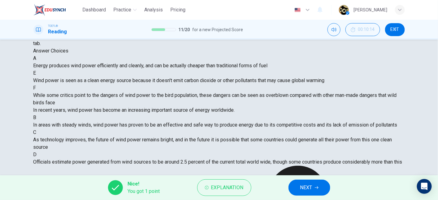
drag, startPoint x: 111, startPoint y: 114, endPoint x: 110, endPoint y: 124, distance: 9.7
click at [110, 106] on span "While some critics point to the dangers of wind power to the bird population, t…" at bounding box center [214, 98] width 363 height 13
click at [243, 191] on span "Explanation" at bounding box center [227, 188] width 32 height 9
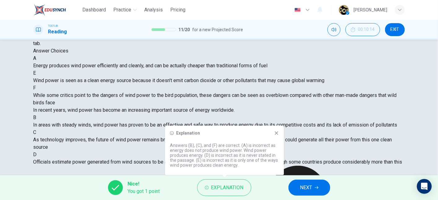
drag, startPoint x: 228, startPoint y: 156, endPoint x: 238, endPoint y: 158, distance: 10.7
click at [238, 158] on p "Answers (B), (C), and (F) are correct. (A) is incorrect as energy does not prod…" at bounding box center [224, 155] width 109 height 25
click at [274, 134] on icon at bounding box center [276, 133] width 5 height 5
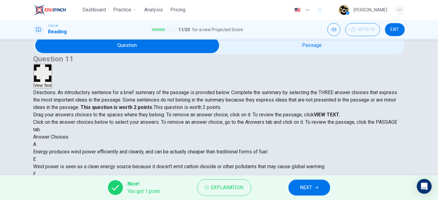
scroll to position [16, 0]
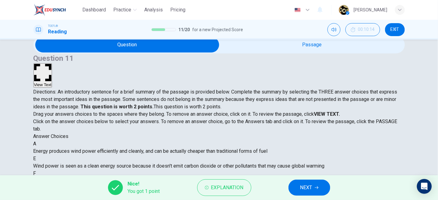
drag, startPoint x: 223, startPoint y: 83, endPoint x: 279, endPoint y: 84, distance: 56.0
click at [279, 89] on span "Directions: An introductory sentence for a brief summary of the passage is prov…" at bounding box center [215, 99] width 364 height 21
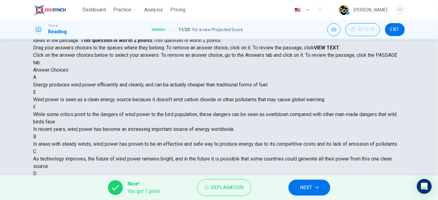
scroll to position [83, 0]
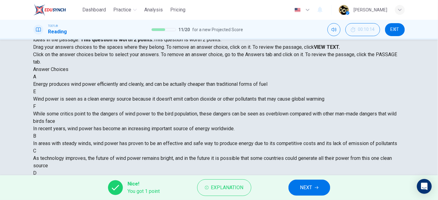
drag, startPoint x: 214, startPoint y: 150, endPoint x: 305, endPoint y: 153, distance: 91.0
click at [305, 178] on span "Officials estimate power generated from wind sources to be around 2.5 percent o…" at bounding box center [217, 181] width 369 height 6
drag, startPoint x: 260, startPoint y: 151, endPoint x: 280, endPoint y: 161, distance: 22.7
click at [280, 178] on span "Officials estimate power generated from wind sources to be around 2.5 percent o…" at bounding box center [217, 181] width 369 height 6
drag, startPoint x: 59, startPoint y: 114, endPoint x: 110, endPoint y: 142, distance: 58.1
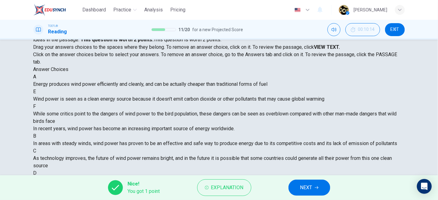
click at [110, 125] on div "F While some critics point to the dangers of wind power to the bird population,…" at bounding box center [218, 114] width 371 height 22
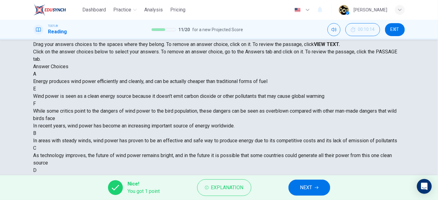
scroll to position [86, 0]
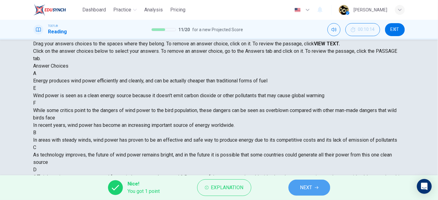
click at [320, 185] on button "NEXT" at bounding box center [309, 188] width 42 height 16
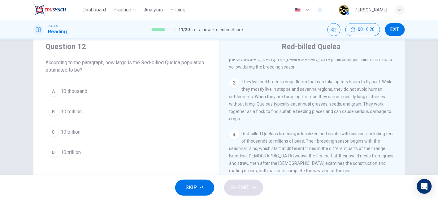
scroll to position [17, 0]
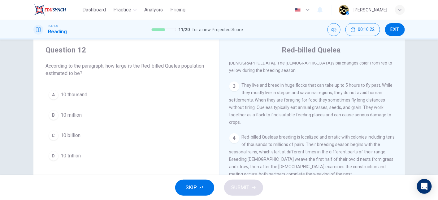
drag, startPoint x: 106, startPoint y: 66, endPoint x: 167, endPoint y: 67, distance: 61.3
click at [167, 67] on span "According to the paragraph, how large is the Red-billed Quelea population estim…" at bounding box center [126, 69] width 161 height 15
drag, startPoint x: 145, startPoint y: 64, endPoint x: 187, endPoint y: 67, distance: 41.9
click at [187, 67] on span "According to the paragraph, how large is the Red-billed Quelea population estim…" at bounding box center [126, 69] width 161 height 15
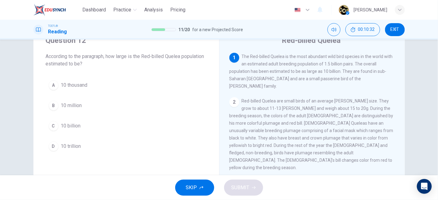
scroll to position [27, 0]
drag, startPoint x: 257, startPoint y: 74, endPoint x: 337, endPoint y: 73, distance: 79.8
click at [337, 73] on span "The Red-billed Quelea is the most abundant wild bird species in the world with …" at bounding box center [310, 71] width 163 height 35
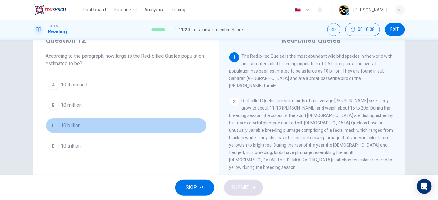
click at [71, 127] on span "10 billion" at bounding box center [71, 125] width 20 height 7
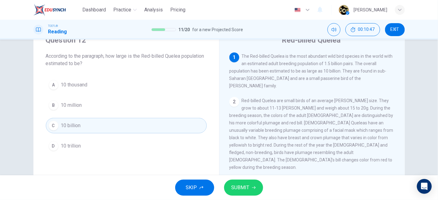
drag, startPoint x: 329, startPoint y: 62, endPoint x: 346, endPoint y: 64, distance: 17.5
click at [346, 64] on span "The Red-billed Quelea is the most abundant wild bird species in the world with …" at bounding box center [310, 71] width 163 height 35
click at [249, 187] on span "SUBMIT" at bounding box center [240, 188] width 18 height 9
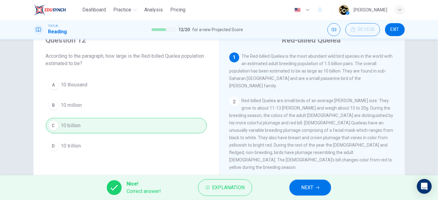
click at [303, 188] on span "NEXT" at bounding box center [307, 188] width 12 height 9
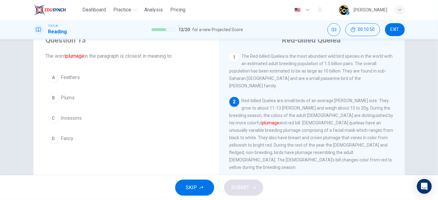
scroll to position [39, 0]
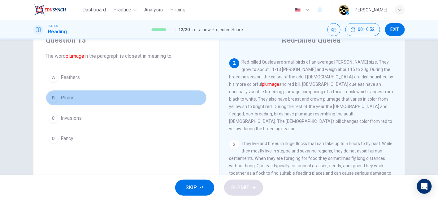
click at [74, 98] on button "B Plums" at bounding box center [126, 97] width 161 height 15
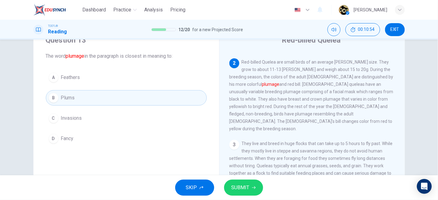
click at [77, 79] on span "Feathers" at bounding box center [70, 77] width 19 height 7
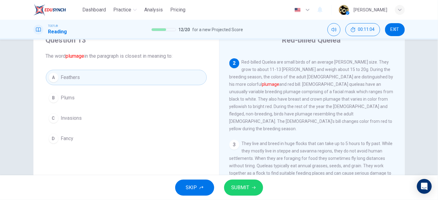
drag, startPoint x: 347, startPoint y: 69, endPoint x: 367, endPoint y: 70, distance: 20.5
click at [367, 70] on div "2 Red-billed Quelea are small birds of an average [PERSON_NAME] size. They grow…" at bounding box center [312, 95] width 166 height 74
drag, startPoint x: 231, startPoint y: 79, endPoint x: 247, endPoint y: 82, distance: 16.3
click at [247, 82] on span "Red-billed Quelea are small birds of an average [PERSON_NAME] size. They grow t…" at bounding box center [311, 96] width 164 height 72
click at [238, 193] on button "SUBMIT" at bounding box center [243, 188] width 39 height 16
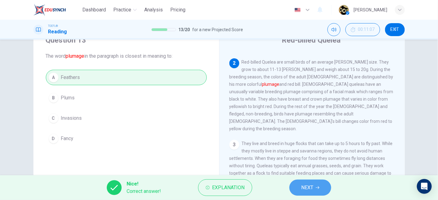
click at [315, 186] on button "NEXT" at bounding box center [310, 188] width 42 height 16
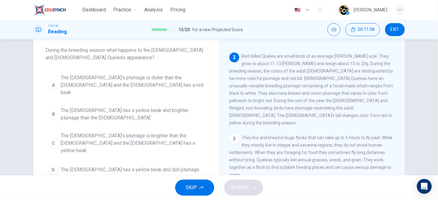
scroll to position [29, 0]
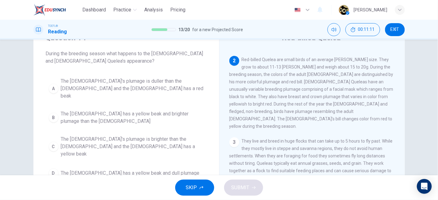
drag, startPoint x: 242, startPoint y: 54, endPoint x: 306, endPoint y: 54, distance: 64.0
click at [306, 57] on span "Red-billed Quelea are small birds of an average [PERSON_NAME] size. They grow t…" at bounding box center [311, 93] width 164 height 72
drag, startPoint x: 264, startPoint y: 111, endPoint x: 323, endPoint y: 109, distance: 59.1
click at [323, 109] on span "Red-billed Quelea are small birds of an average [PERSON_NAME] size. They grow t…" at bounding box center [311, 93] width 164 height 72
drag, startPoint x: 329, startPoint y: 109, endPoint x: 354, endPoint y: 109, distance: 25.1
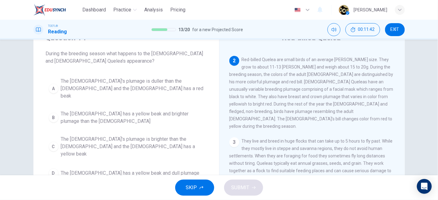
click at [354, 109] on span "Red-billed Quelea are small birds of an average [PERSON_NAME] size. They grow t…" at bounding box center [311, 93] width 164 height 72
click at [240, 113] on div "2 Red-billed Quelea are small birds of an average [PERSON_NAME] size. They grow…" at bounding box center [312, 93] width 166 height 74
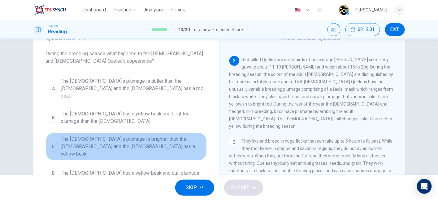
click at [141, 136] on span "The [DEMOGRAPHIC_DATA]'s plumage is brighter than the [DEMOGRAPHIC_DATA] and th…" at bounding box center [132, 147] width 143 height 22
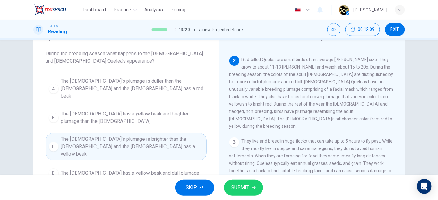
drag, startPoint x: 344, startPoint y: 62, endPoint x: 362, endPoint y: 72, distance: 20.1
click at [362, 72] on span "Red-billed Quelea are small birds of an average [PERSON_NAME] size. They grow t…" at bounding box center [311, 93] width 164 height 72
click at [244, 78] on span "Red-billed Quelea are small birds of an average [PERSON_NAME] size. They grow t…" at bounding box center [311, 93] width 164 height 72
click at [239, 189] on span "SUBMIT" at bounding box center [240, 188] width 18 height 9
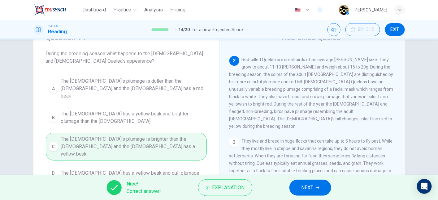
click at [290, 195] on div "Nice! Correct answer! Explanation NEXT" at bounding box center [219, 188] width 438 height 25
click at [296, 192] on button "NEXT" at bounding box center [310, 188] width 42 height 16
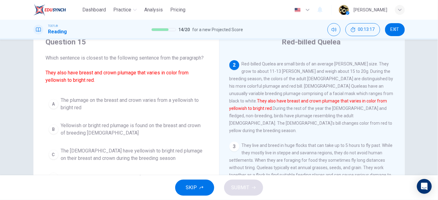
scroll to position [25, 0]
drag, startPoint x: 68, startPoint y: 73, endPoint x: 107, endPoint y: 76, distance: 39.1
click at [107, 76] on span "Which sentence is closest to the following sentence from the paragraph? They al…" at bounding box center [126, 69] width 161 height 30
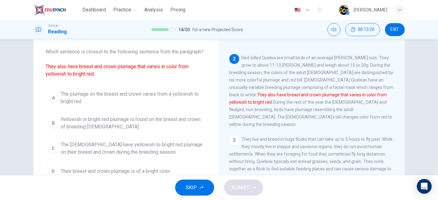
scroll to position [29, 0]
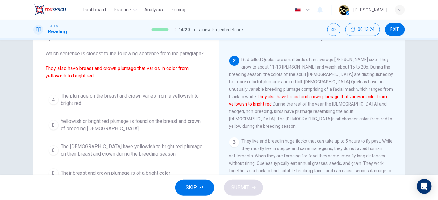
drag, startPoint x: 135, startPoint y: 67, endPoint x: 61, endPoint y: 76, distance: 75.1
click at [61, 76] on font "They also have breast and crown plumage that varies in color from yellowish to …" at bounding box center [117, 72] width 143 height 13
drag, startPoint x: 61, startPoint y: 76, endPoint x: 83, endPoint y: 74, distance: 21.8
click at [83, 74] on font "They also have breast and crown plumage that varies in color from yellowish to …" at bounding box center [117, 72] width 143 height 13
click at [156, 92] on button "A The plumage on the breast and crown varies from a yellowish to bright red" at bounding box center [126, 100] width 161 height 20
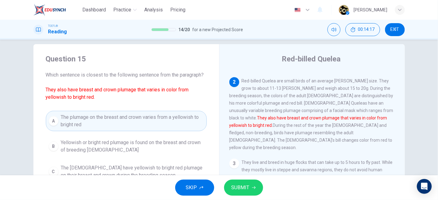
scroll to position [0, 0]
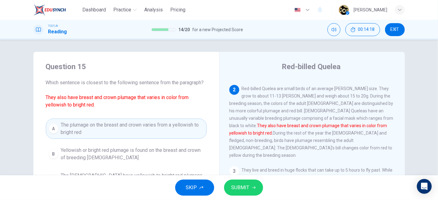
click at [259, 186] on button "SUBMIT" at bounding box center [243, 188] width 39 height 16
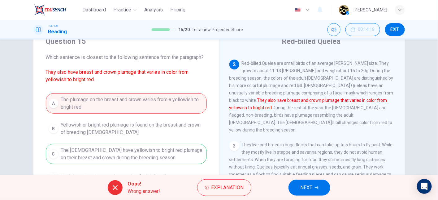
scroll to position [26, 0]
click at [210, 192] on button "Explanation" at bounding box center [224, 188] width 54 height 17
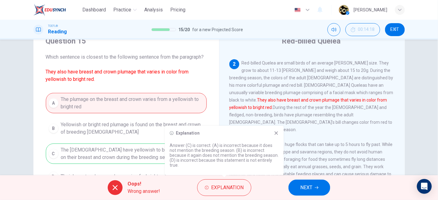
drag, startPoint x: 219, startPoint y: 145, endPoint x: 263, endPoint y: 146, distance: 44.3
click at [263, 146] on p "Answer (C) is correct. (A) is incorrect because it does not mention the breedin…" at bounding box center [224, 155] width 109 height 25
drag, startPoint x: 179, startPoint y: 149, endPoint x: 228, endPoint y: 148, distance: 49.5
click at [228, 148] on p "Answer (C) is correct. (A) is incorrect because it does not mention the breedin…" at bounding box center [224, 155] width 109 height 25
click at [275, 133] on icon at bounding box center [275, 133] width 3 height 3
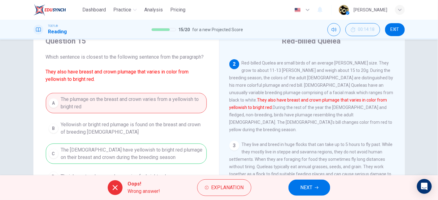
drag, startPoint x: 45, startPoint y: 70, endPoint x: 105, endPoint y: 85, distance: 62.8
click at [105, 85] on div "Question 15 Which sentence is closest to the following sentence from the paragr…" at bounding box center [126, 110] width 186 height 168
click at [311, 193] on button "NEXT" at bounding box center [309, 188] width 42 height 16
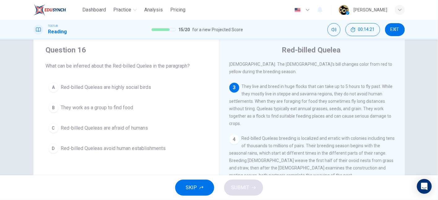
scroll to position [111, 0]
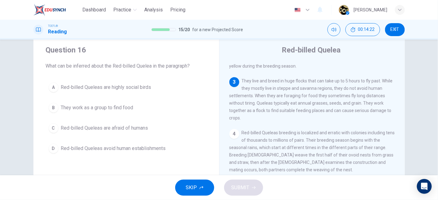
drag, startPoint x: 246, startPoint y: 70, endPoint x: 286, endPoint y: 68, distance: 39.9
click at [286, 77] on div "3 They live and breed in huge flocks that can take up to 5 hours to fly past. W…" at bounding box center [312, 99] width 166 height 45
drag, startPoint x: 228, startPoint y: 88, endPoint x: 259, endPoint y: 89, distance: 30.9
click at [259, 89] on span "They live and breed in huge flocks that can take up to 5 hours to fly past. Whi…" at bounding box center [310, 100] width 163 height 42
drag, startPoint x: 259, startPoint y: 89, endPoint x: 257, endPoint y: 95, distance: 6.8
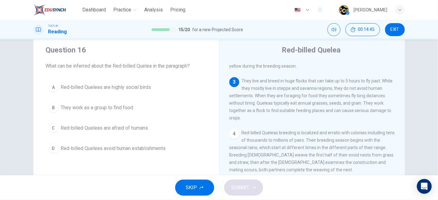
click at [257, 95] on span "They live and breed in huge flocks that can take up to 5 hours to fly past. Whi…" at bounding box center [310, 100] width 163 height 42
drag, startPoint x: 257, startPoint y: 95, endPoint x: 303, endPoint y: 97, distance: 45.5
click at [303, 97] on span "They live and breed in huge flocks that can take up to 5 hours to fly past. Whi…" at bounding box center [310, 100] width 163 height 42
drag, startPoint x: 243, startPoint y: 101, endPoint x: 272, endPoint y: 105, distance: 29.5
click at [272, 105] on span "They live and breed in huge flocks that can take up to 5 hours to fly past. Whi…" at bounding box center [310, 100] width 163 height 42
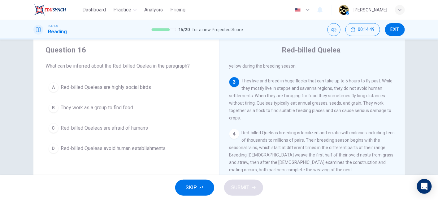
click at [272, 105] on span "They live and breed in huge flocks that can take up to 5 hours to fly past. Whi…" at bounding box center [310, 100] width 163 height 42
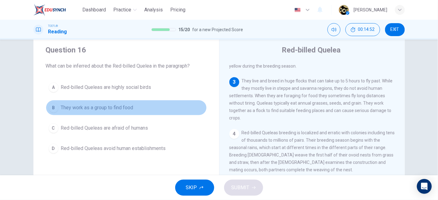
click at [112, 108] on span "They work as a group to find food" at bounding box center [97, 107] width 72 height 7
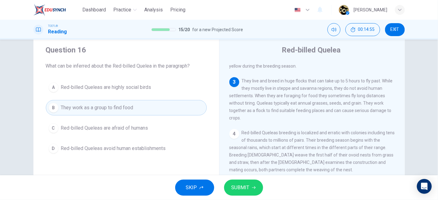
drag, startPoint x: 260, startPoint y: 105, endPoint x: 308, endPoint y: 108, distance: 48.0
click at [308, 108] on div "3 They live and breed in huge flocks that can take up to 5 hours to fly past. W…" at bounding box center [312, 99] width 166 height 45
drag, startPoint x: 317, startPoint y: 106, endPoint x: 255, endPoint y: 145, distance: 73.6
click at [255, 145] on div "1 The Red-billed Quelea is the most abundant wild bird species in the world wit…" at bounding box center [316, 151] width 174 height 178
click at [243, 192] on span "SUBMIT" at bounding box center [240, 188] width 18 height 9
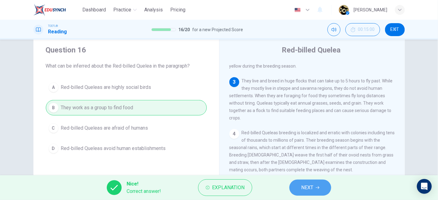
click at [300, 189] on button "NEXT" at bounding box center [310, 188] width 42 height 16
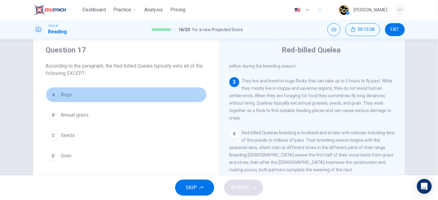
click at [89, 100] on button "A Bugs" at bounding box center [126, 94] width 161 height 15
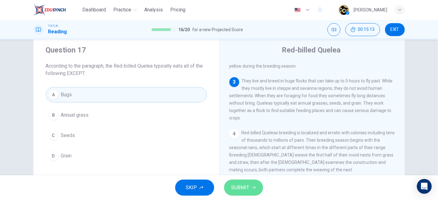
click at [255, 184] on button "SUBMIT" at bounding box center [243, 188] width 39 height 16
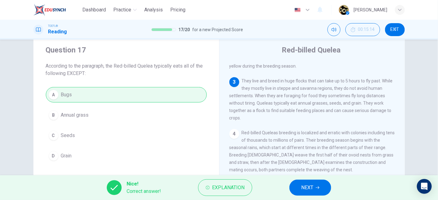
click at [299, 188] on button "NEXT" at bounding box center [310, 188] width 42 height 16
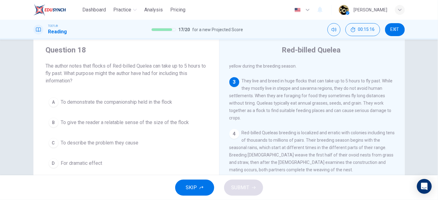
drag, startPoint x: 99, startPoint y: 66, endPoint x: 175, endPoint y: 72, distance: 77.0
click at [175, 72] on span "The author notes that flocks of Red-billed Quelea can take up to 5 hours to fly…" at bounding box center [126, 73] width 161 height 22
drag, startPoint x: 71, startPoint y: 73, endPoint x: 86, endPoint y: 83, distance: 17.9
click at [86, 83] on span "The author notes that flocks of Red-billed Quelea can take up to 5 hours to fly…" at bounding box center [126, 73] width 161 height 22
drag, startPoint x: 258, startPoint y: 74, endPoint x: 276, endPoint y: 73, distance: 17.3
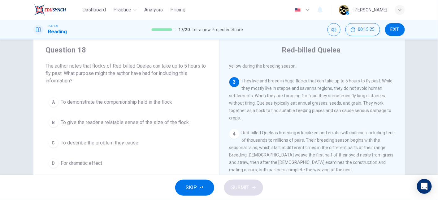
click at [276, 79] on span "They live and breed in huge flocks that can take up to 5 hours to fly past. Whi…" at bounding box center [310, 100] width 163 height 42
drag, startPoint x: 278, startPoint y: 72, endPoint x: 306, endPoint y: 72, distance: 28.2
click at [306, 79] on span "They live and breed in huge flocks that can take up to 5 hours to fly past. Whi…" at bounding box center [310, 100] width 163 height 42
drag, startPoint x: 314, startPoint y: 72, endPoint x: 360, endPoint y: 75, distance: 46.8
click at [360, 79] on span "They live and breed in huge flocks that can take up to 5 hours to fly past. Whi…" at bounding box center [310, 100] width 163 height 42
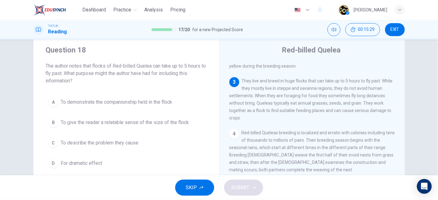
drag, startPoint x: 360, startPoint y: 75, endPoint x: 371, endPoint y: 75, distance: 10.2
click at [371, 79] on span "They live and breed in huge flocks that can take up to 5 hours to fly past. Whi…" at bounding box center [310, 100] width 163 height 42
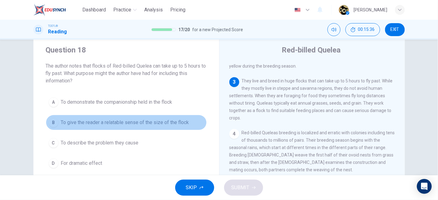
click at [146, 125] on span "To give the reader a relatable sense of the size of the flock" at bounding box center [125, 122] width 128 height 7
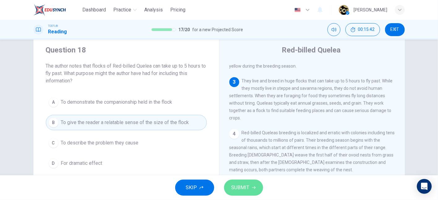
click at [249, 185] on button "SUBMIT" at bounding box center [243, 188] width 39 height 16
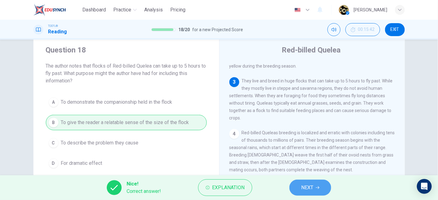
click at [299, 188] on button "NEXT" at bounding box center [310, 188] width 42 height 16
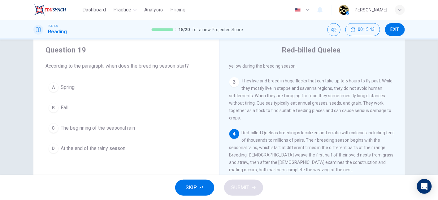
drag, startPoint x: 112, startPoint y: 68, endPoint x: 195, endPoint y: 74, distance: 84.0
click at [195, 74] on div "Question 19 According to the paragraph, when does the breeding season start? A …" at bounding box center [126, 100] width 186 height 131
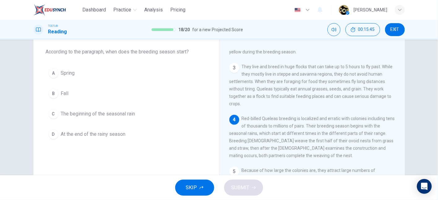
scroll to position [32, 0]
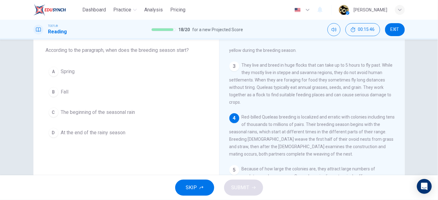
drag, startPoint x: 253, startPoint y: 109, endPoint x: 306, endPoint y: 116, distance: 53.9
click at [306, 116] on div "4 Red-billed Queleas breeding is localized and erratic with colonies including …" at bounding box center [312, 136] width 166 height 45
drag, startPoint x: 321, startPoint y: 109, endPoint x: 378, endPoint y: 113, distance: 56.5
click at [378, 115] on span "Red-billed Queleas breeding is localized and erratic with colonies including te…" at bounding box center [311, 136] width 165 height 42
drag, startPoint x: 255, startPoint y: 119, endPoint x: 325, endPoint y: 117, distance: 69.9
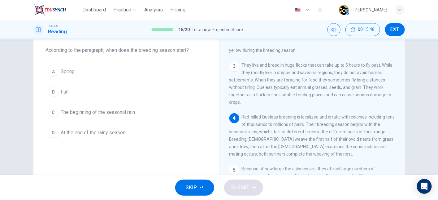
click at [325, 117] on span "Red-billed Queleas breeding is localized and erratic with colonies including te…" at bounding box center [311, 136] width 165 height 42
drag, startPoint x: 332, startPoint y: 122, endPoint x: 372, endPoint y: 121, distance: 40.2
click at [372, 121] on div "4 Red-billed Queleas breeding is localized and erratic with colonies including …" at bounding box center [312, 136] width 166 height 45
drag, startPoint x: 223, startPoint y: 127, endPoint x: 249, endPoint y: 127, distance: 26.0
click at [249, 127] on div "Red-billed Quelea 1 The Red-billed Quelea is the most abundant wild bird specie…" at bounding box center [312, 126] width 186 height 215
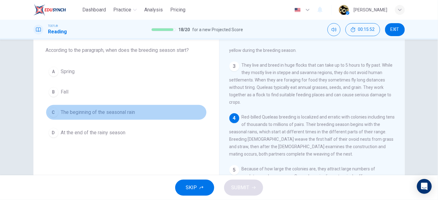
click at [152, 112] on button "C The beginning of the seasonal rain" at bounding box center [126, 112] width 161 height 15
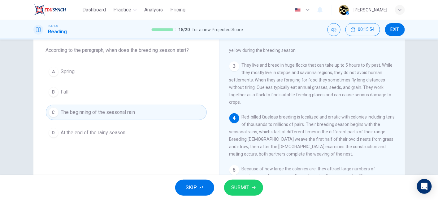
drag, startPoint x: 324, startPoint y: 120, endPoint x: 372, endPoint y: 119, distance: 47.7
click at [372, 119] on span "Red-billed Queleas breeding is localized and erratic with colonies including te…" at bounding box center [311, 136] width 165 height 42
drag, startPoint x: 238, startPoint y: 126, endPoint x: 251, endPoint y: 127, distance: 12.4
click at [251, 127] on span "Red-billed Queleas breeding is localized and erratic with colonies including te…" at bounding box center [311, 136] width 165 height 42
click at [246, 191] on span "SUBMIT" at bounding box center [240, 188] width 18 height 9
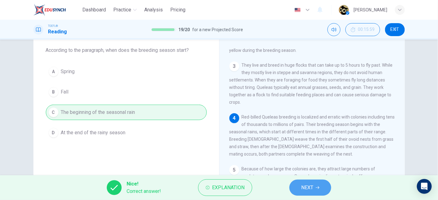
click at [296, 188] on button "NEXT" at bounding box center [310, 188] width 42 height 16
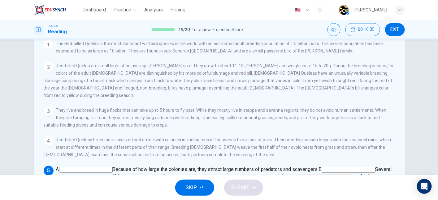
scroll to position [94, 0]
click at [113, 166] on input at bounding box center [86, 169] width 54 height 6
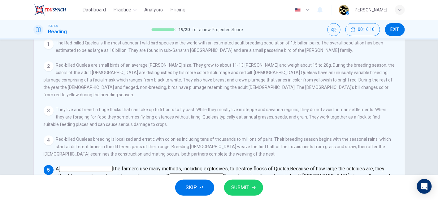
click at [223, 174] on input at bounding box center [197, 177] width 54 height 6
click at [190, 181] on input at bounding box center [164, 184] width 54 height 6
drag, startPoint x: 251, startPoint y: 127, endPoint x: 317, endPoint y: 126, distance: 66.2
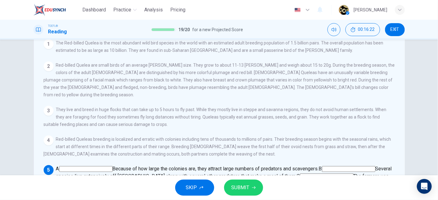
click at [317, 181] on span "As for farmers, they regard them as pests because of how much damage they can c…" at bounding box center [218, 187] width 349 height 13
click at [114, 189] on input at bounding box center [87, 192] width 54 height 6
click at [246, 187] on span "SUBMIT" at bounding box center [240, 188] width 18 height 9
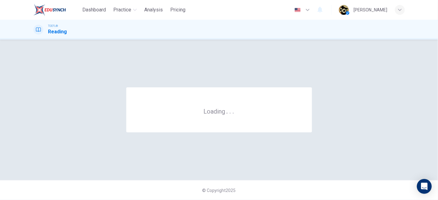
scroll to position [0, 0]
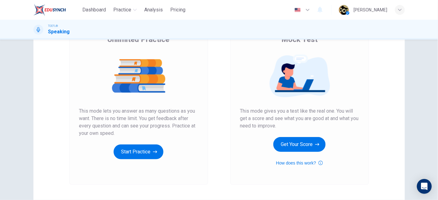
scroll to position [58, 0]
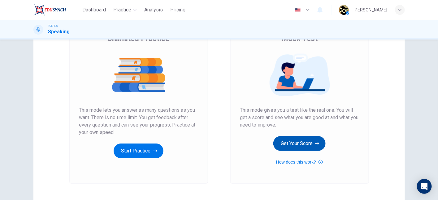
click at [306, 146] on button "Get Your Score" at bounding box center [299, 143] width 52 height 15
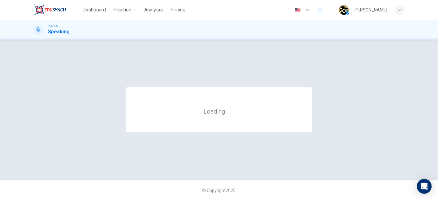
scroll to position [0, 0]
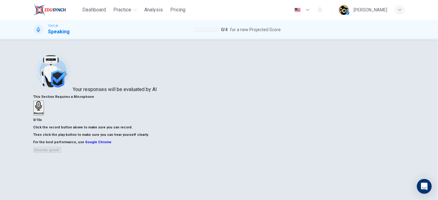
drag, startPoint x: 92, startPoint y: 9, endPoint x: 251, endPoint y: 33, distance: 160.0
click at [92, 9] on span "Dashboard" at bounding box center [94, 9] width 24 height 7
